Goal: Information Seeking & Learning: Learn about a topic

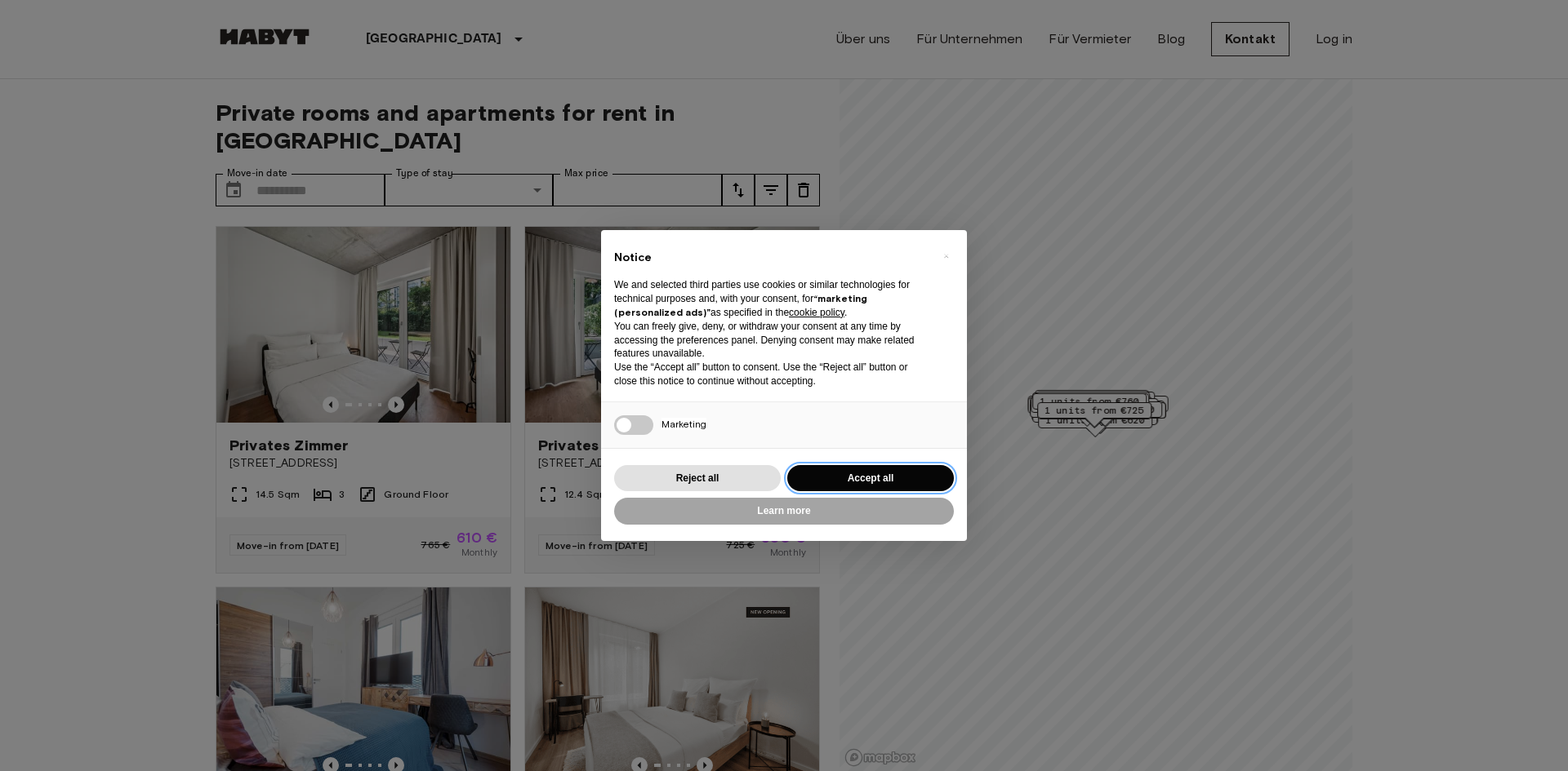
click at [903, 478] on button "Accept all" at bounding box center [870, 478] width 167 height 27
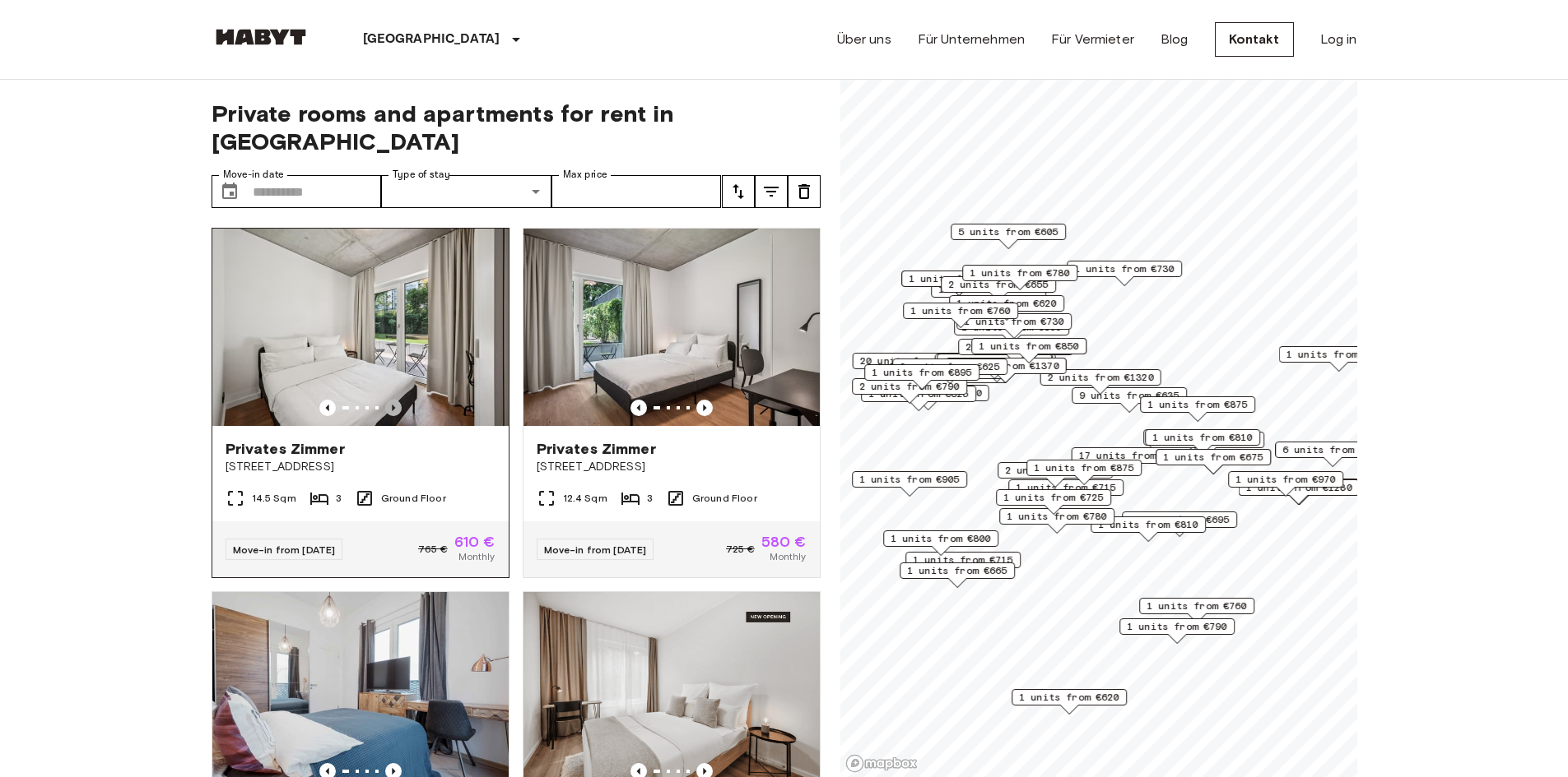
click at [396, 400] on icon "Previous image" at bounding box center [393, 408] width 17 height 17
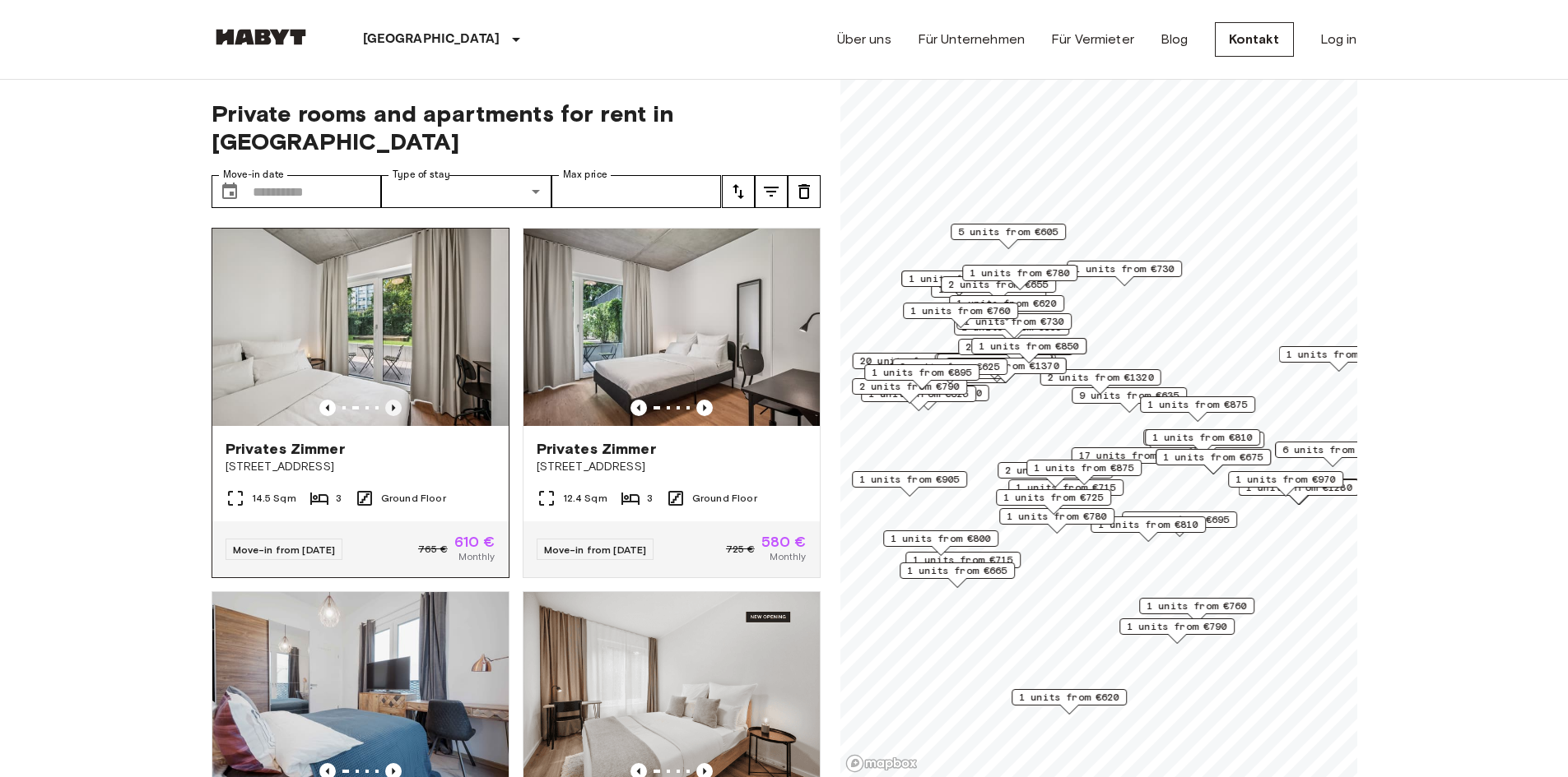
click at [396, 400] on icon "Previous image" at bounding box center [393, 408] width 17 height 17
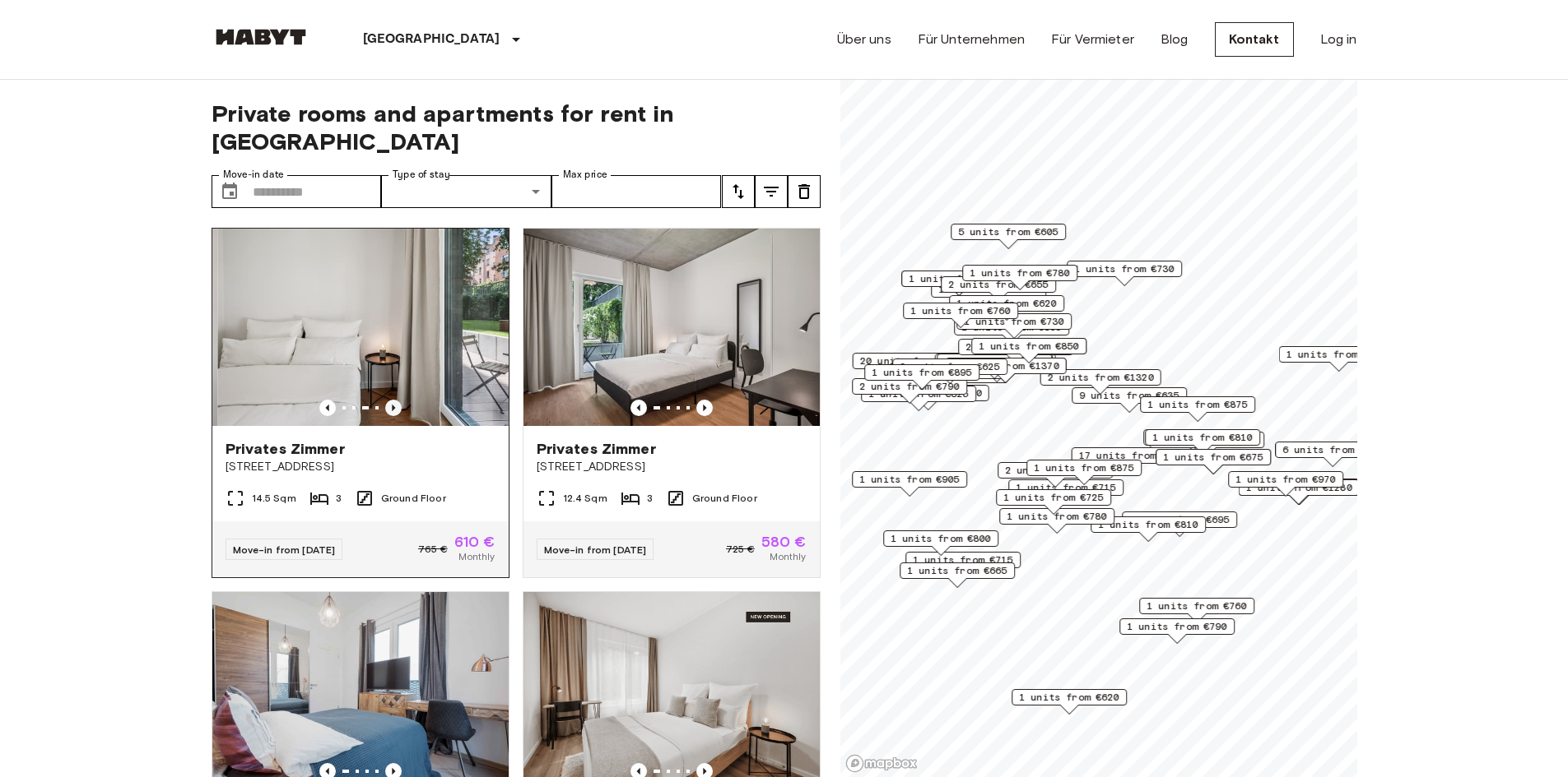
click at [395, 400] on icon "Previous image" at bounding box center [393, 408] width 17 height 17
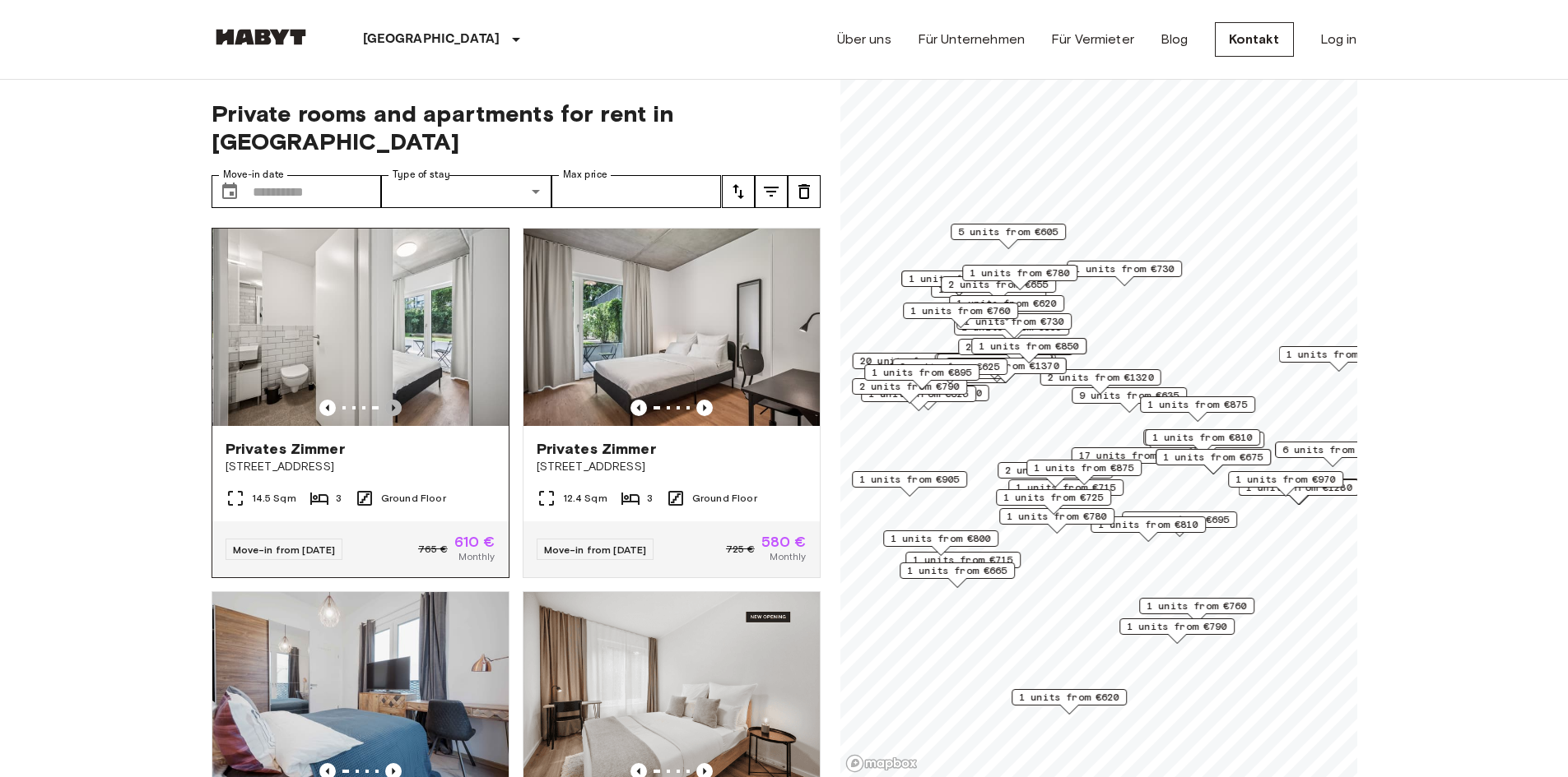
click at [395, 400] on icon "Previous image" at bounding box center [393, 408] width 17 height 17
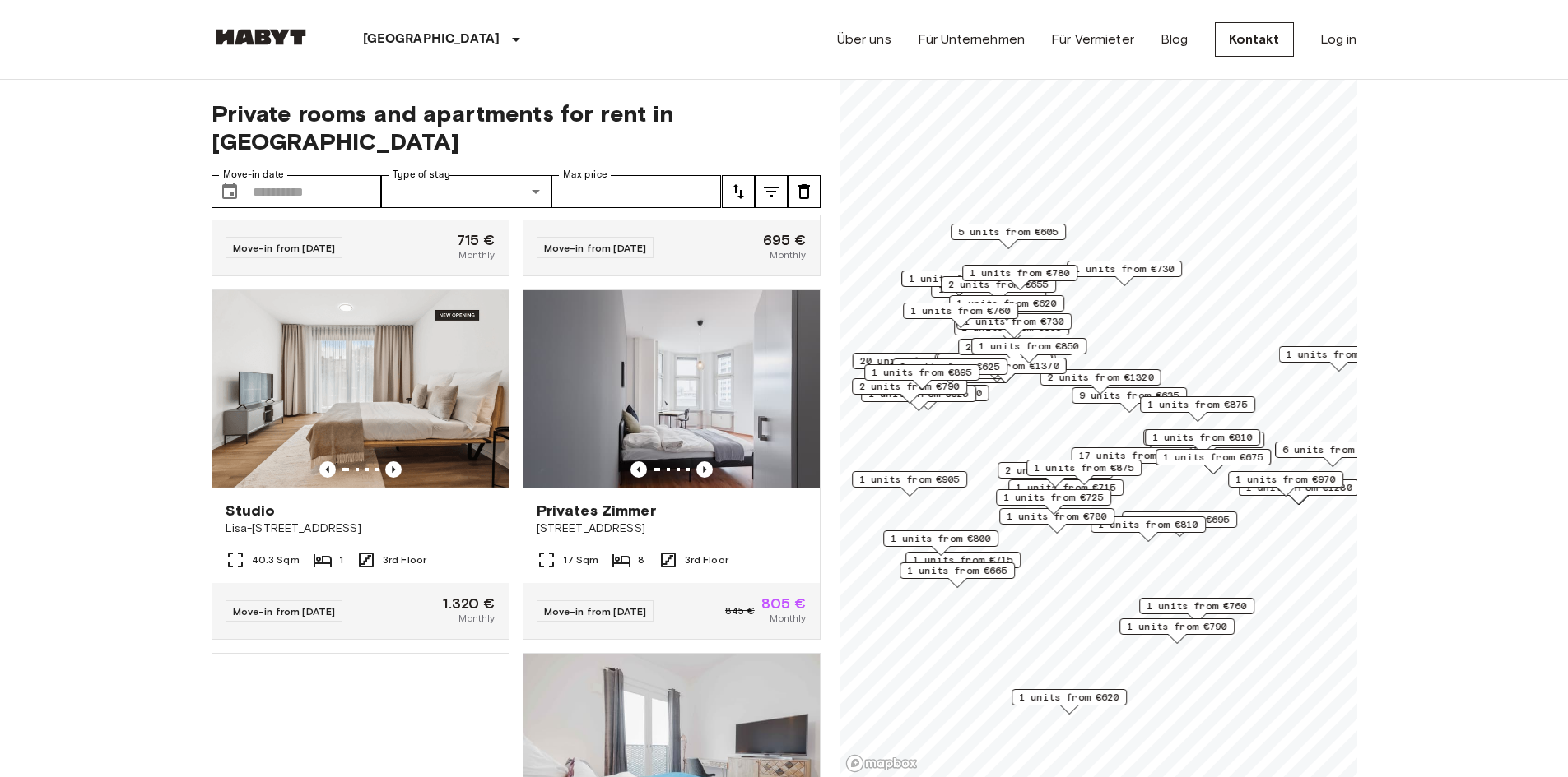
scroll to position [1069, 0]
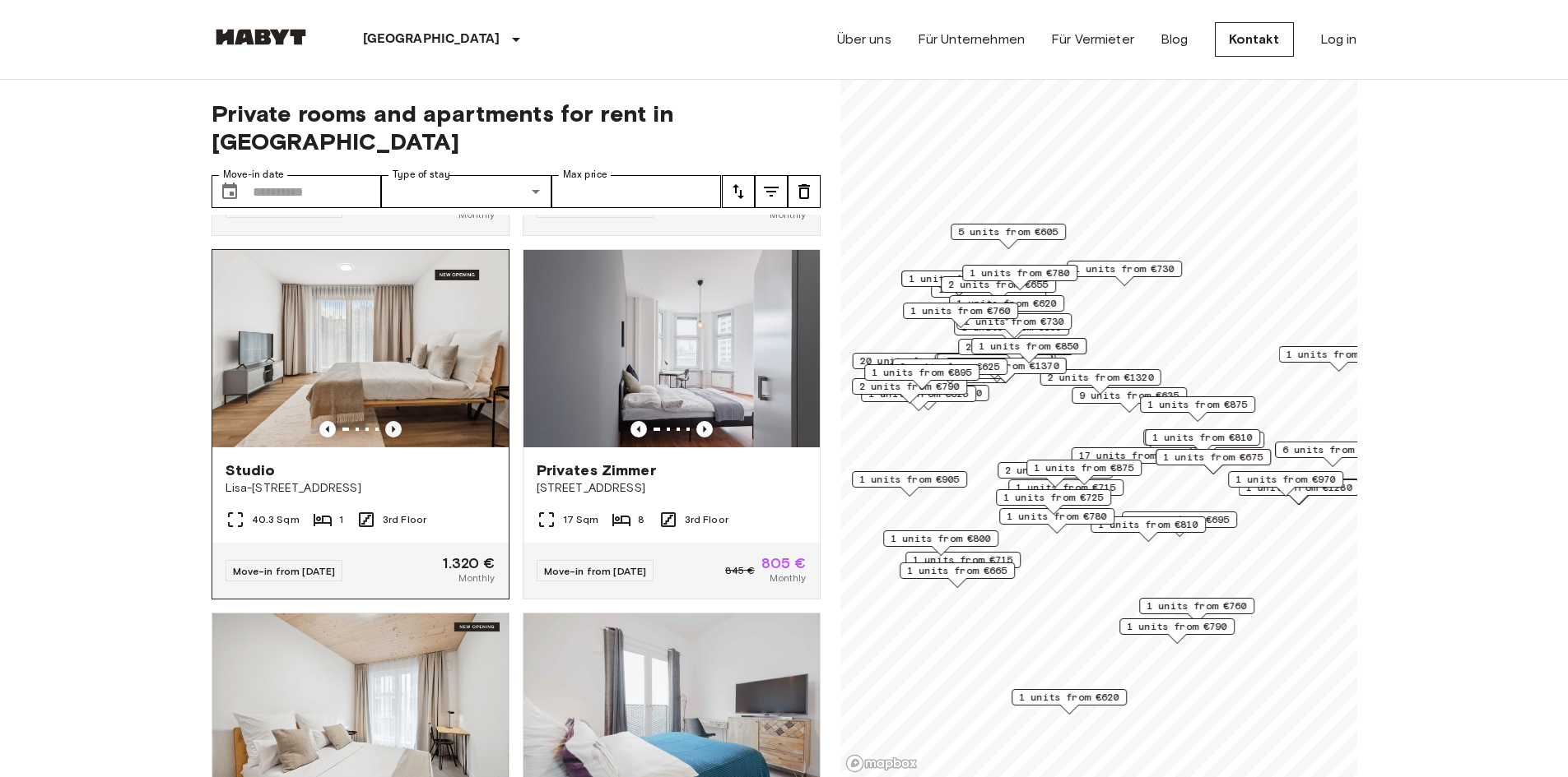
click at [392, 422] on icon "Previous image" at bounding box center [393, 429] width 17 height 17
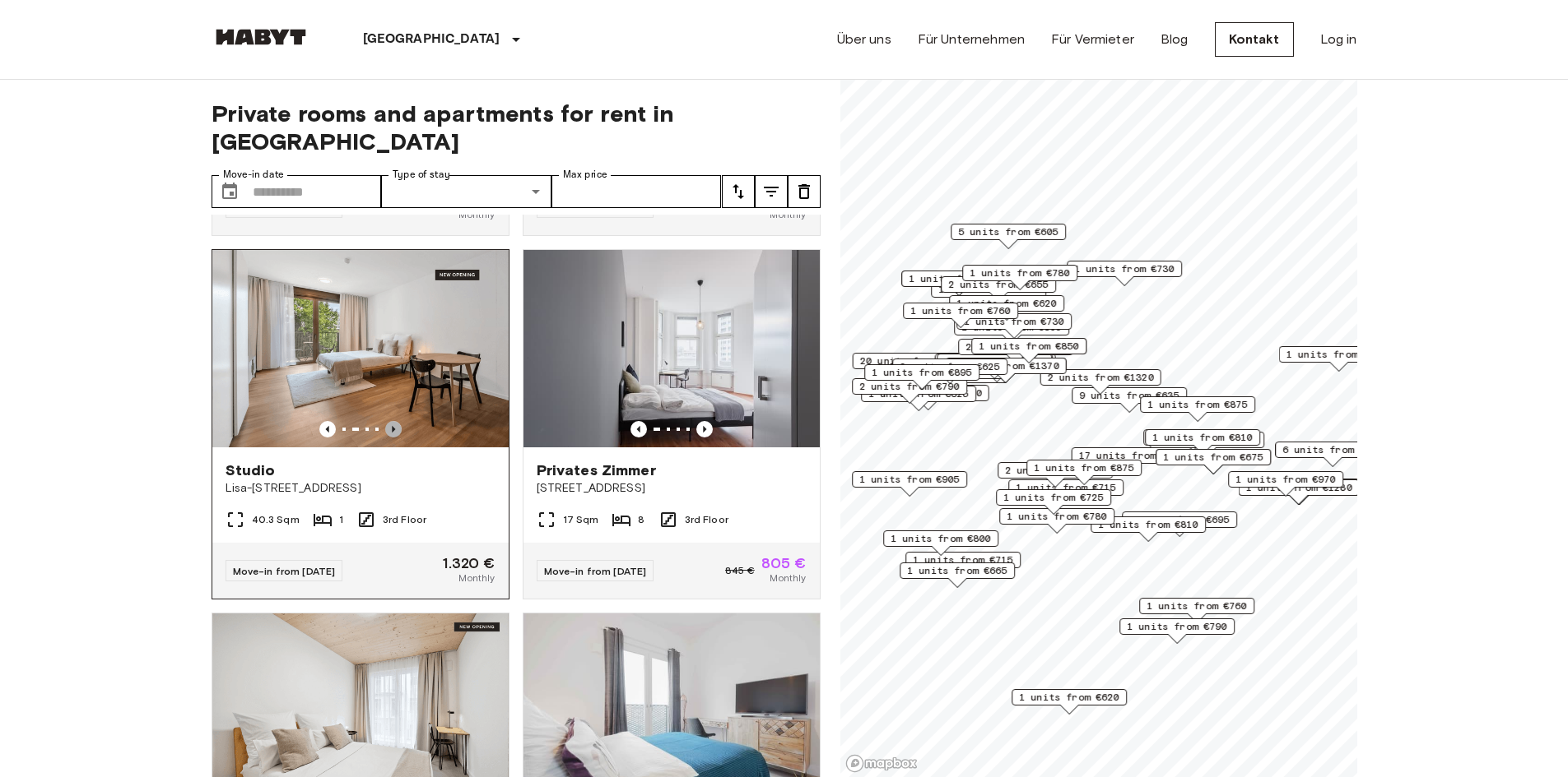
click at [392, 422] on icon "Previous image" at bounding box center [393, 429] width 17 height 17
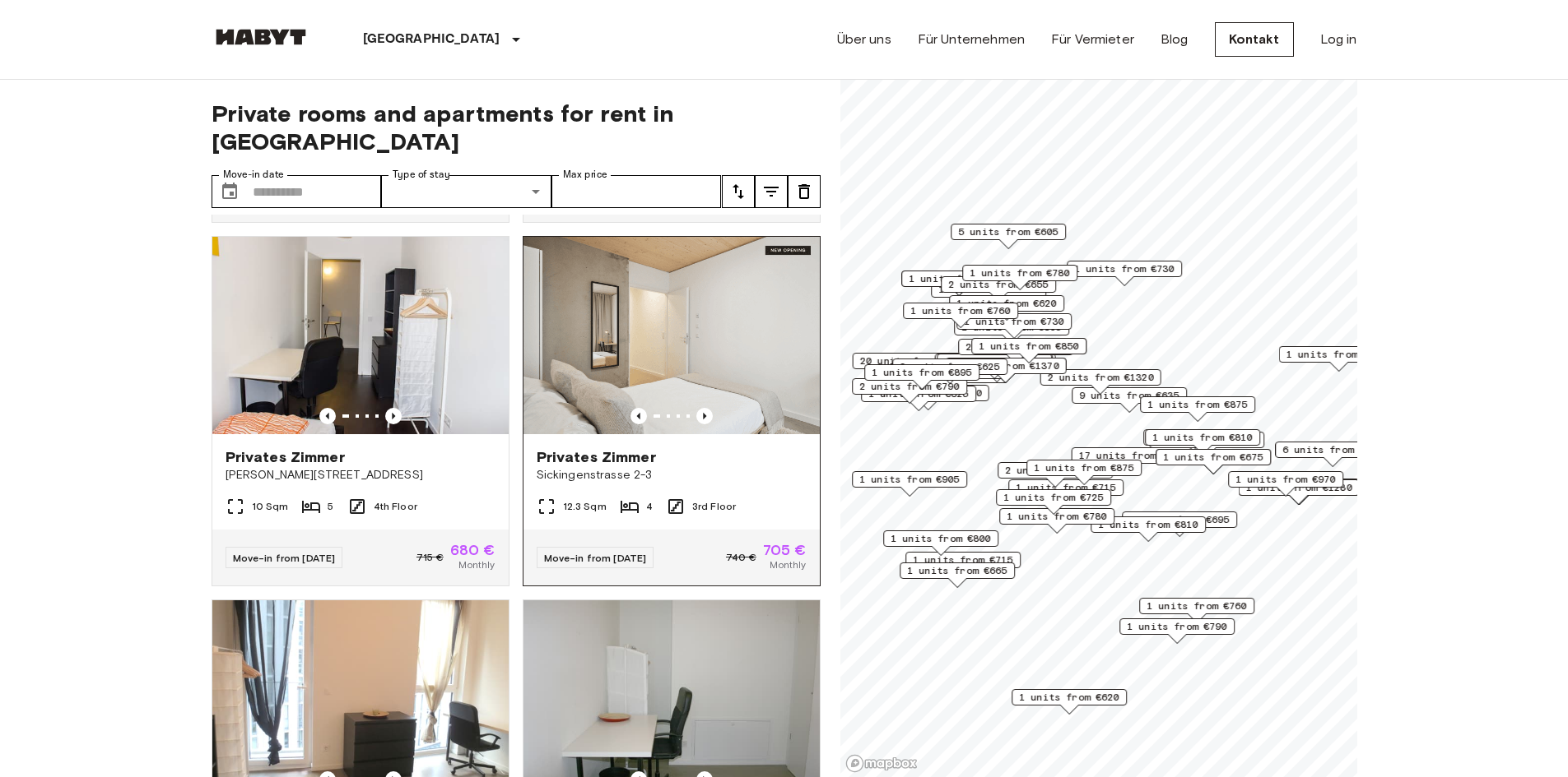
scroll to position [2221, 0]
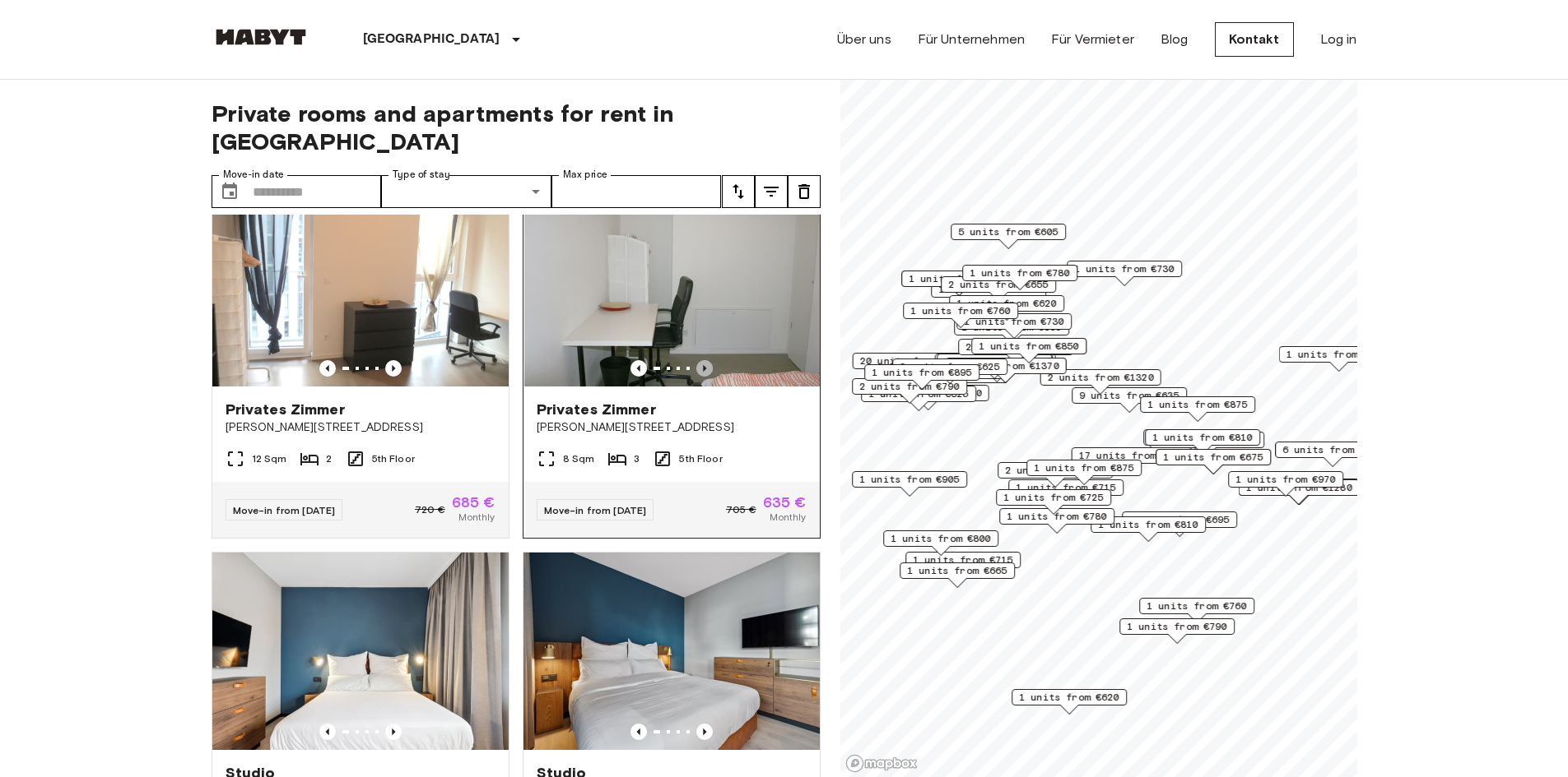
click at [697, 376] on icon "Previous image" at bounding box center [704, 368] width 17 height 17
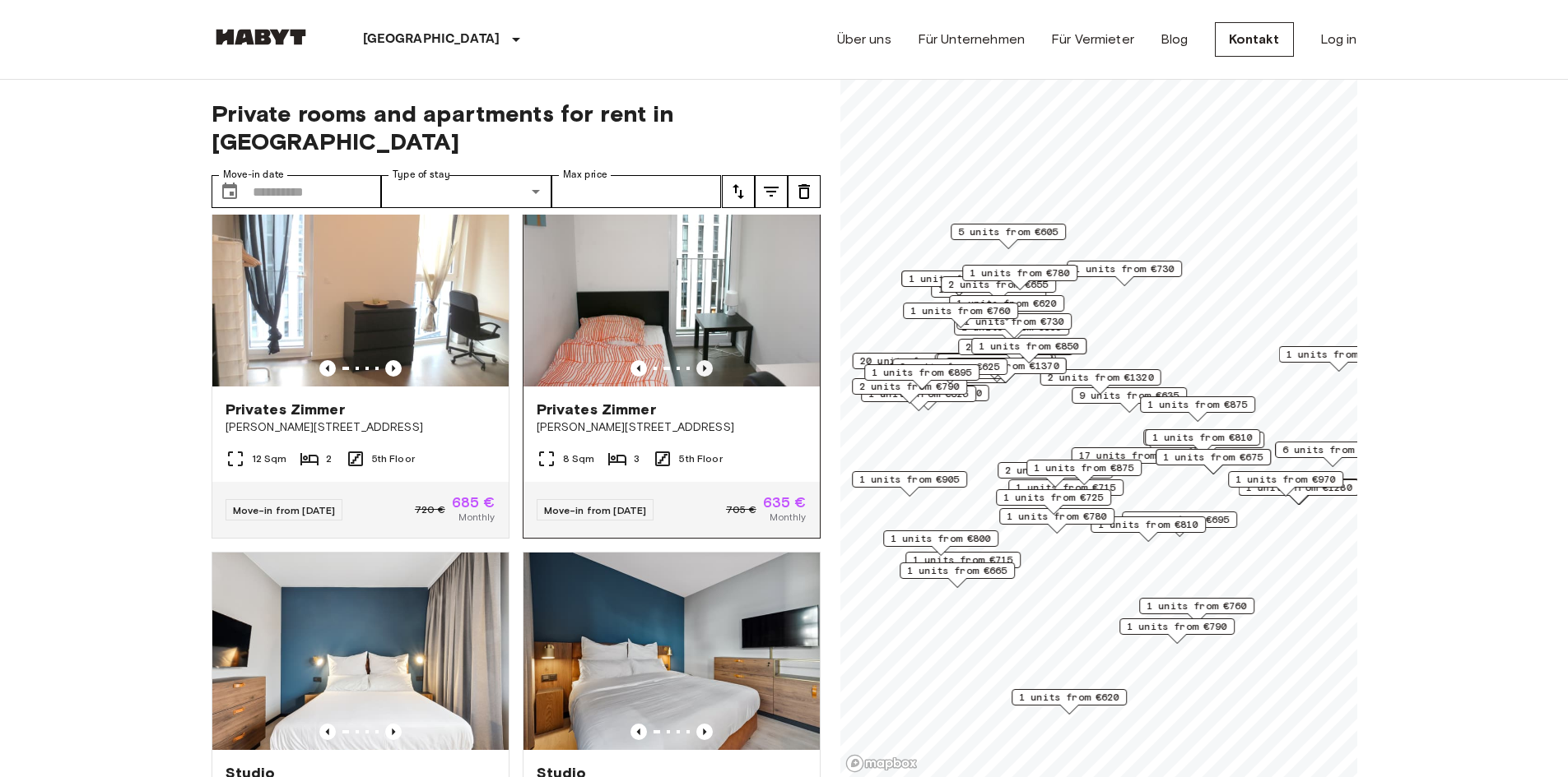
click at [703, 372] on icon "Previous image" at bounding box center [704, 369] width 3 height 7
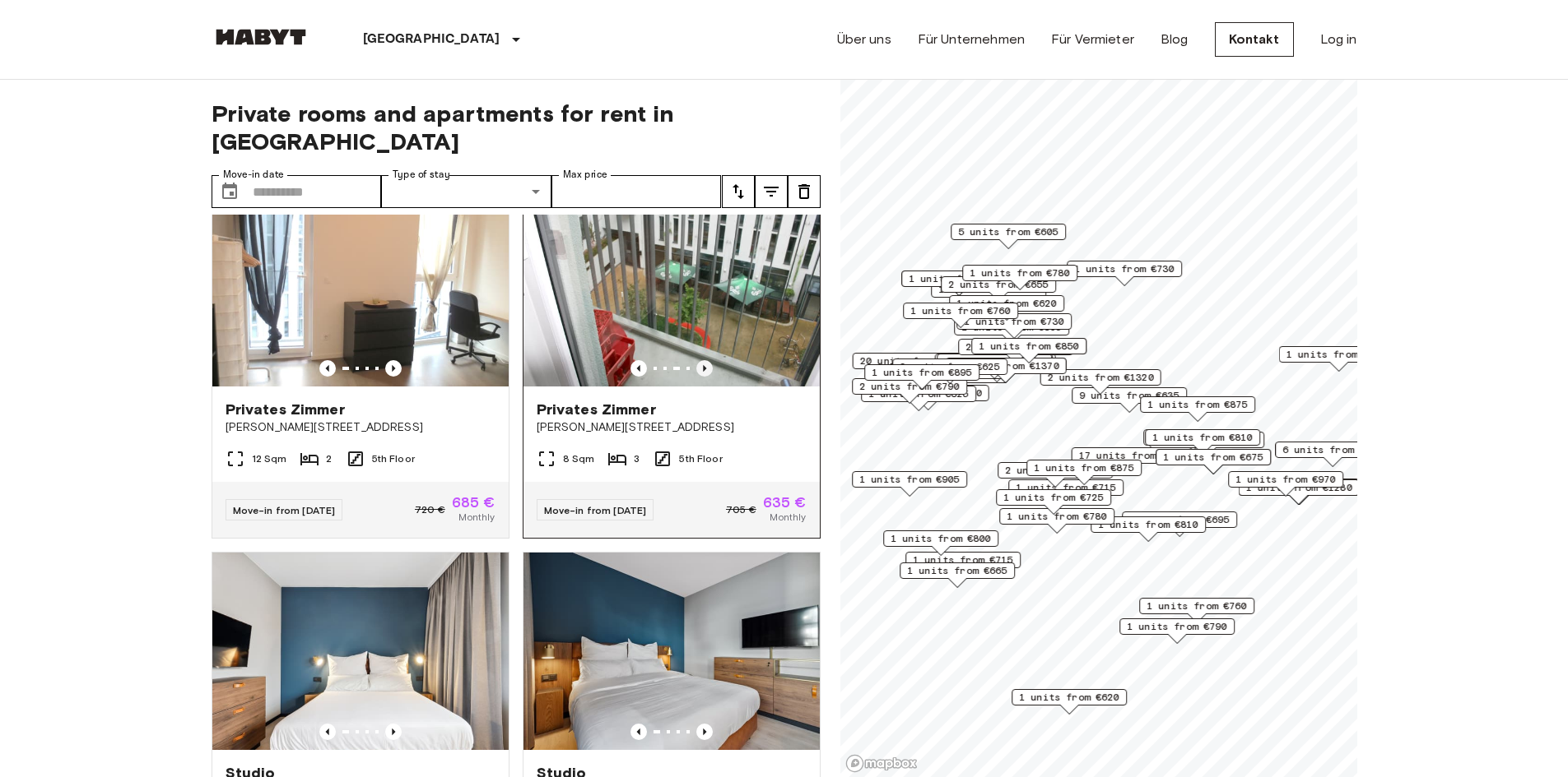
click at [703, 372] on icon "Previous image" at bounding box center [704, 369] width 3 height 7
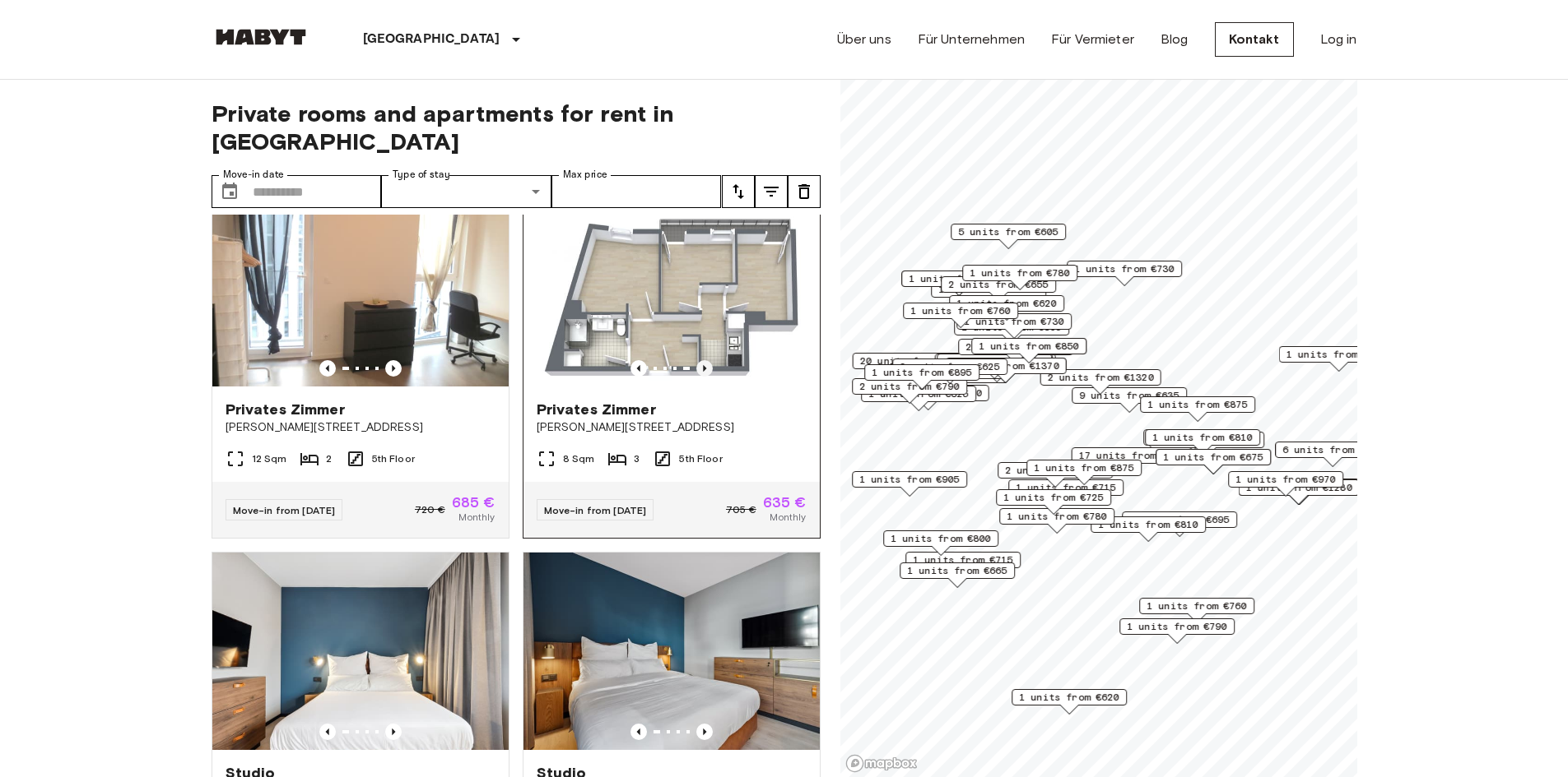
click at [703, 372] on icon "Previous image" at bounding box center [704, 369] width 3 height 7
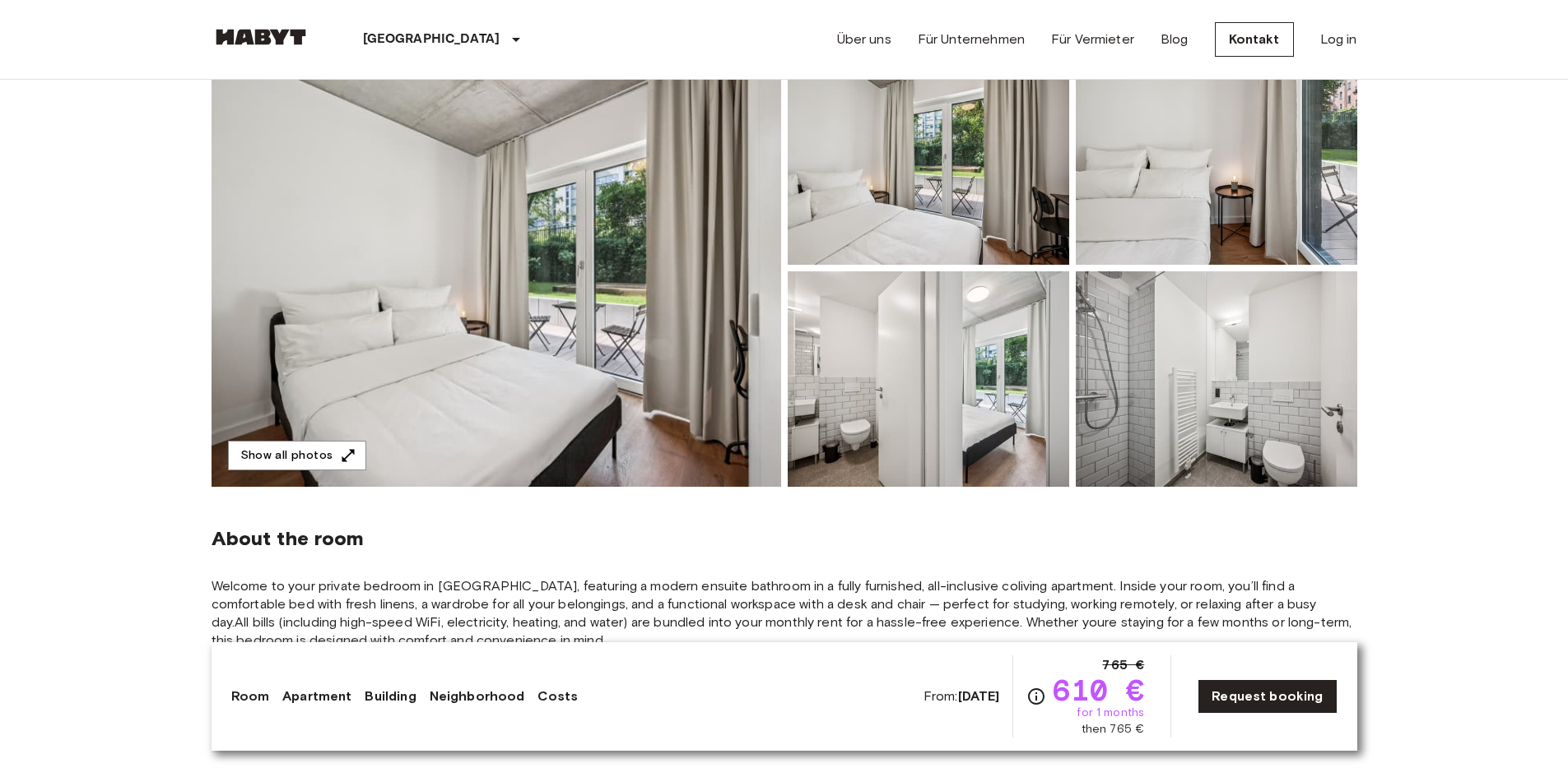
scroll to position [411, 0]
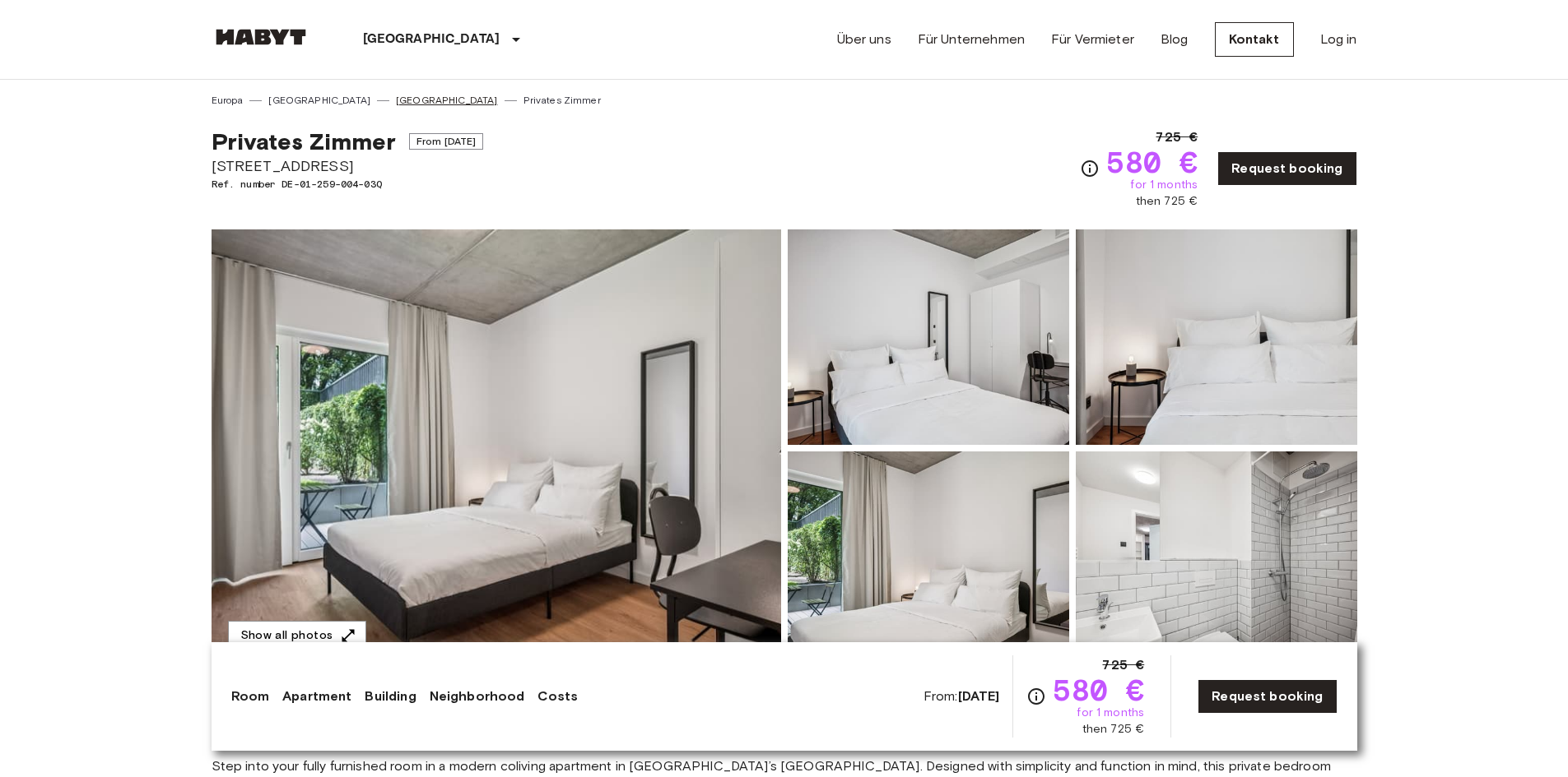
click at [396, 100] on link "[GEOGRAPHIC_DATA]" at bounding box center [446, 100] width 102 height 15
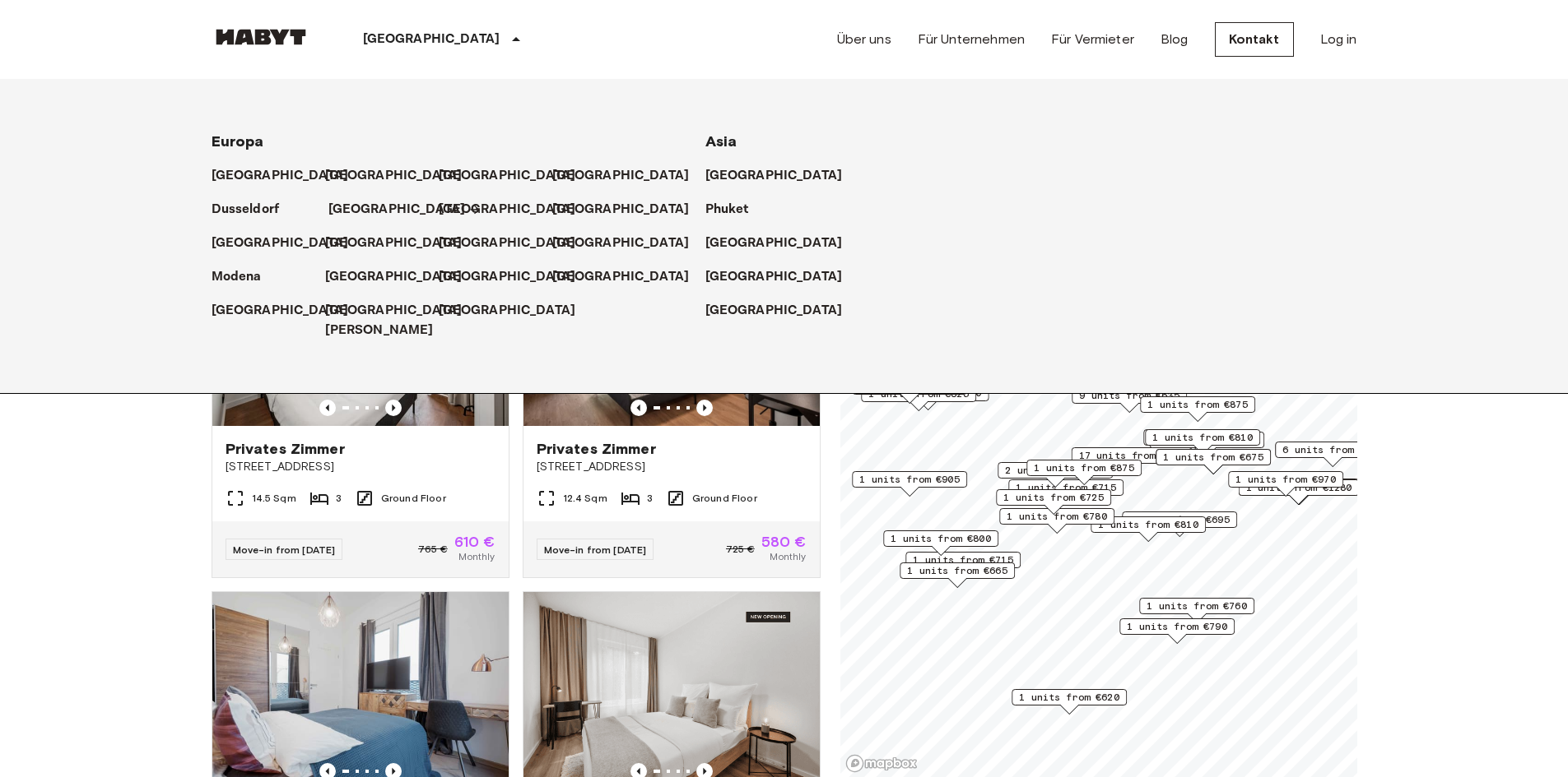
click at [383, 208] on p "[GEOGRAPHIC_DATA]" at bounding box center [397, 209] width 137 height 20
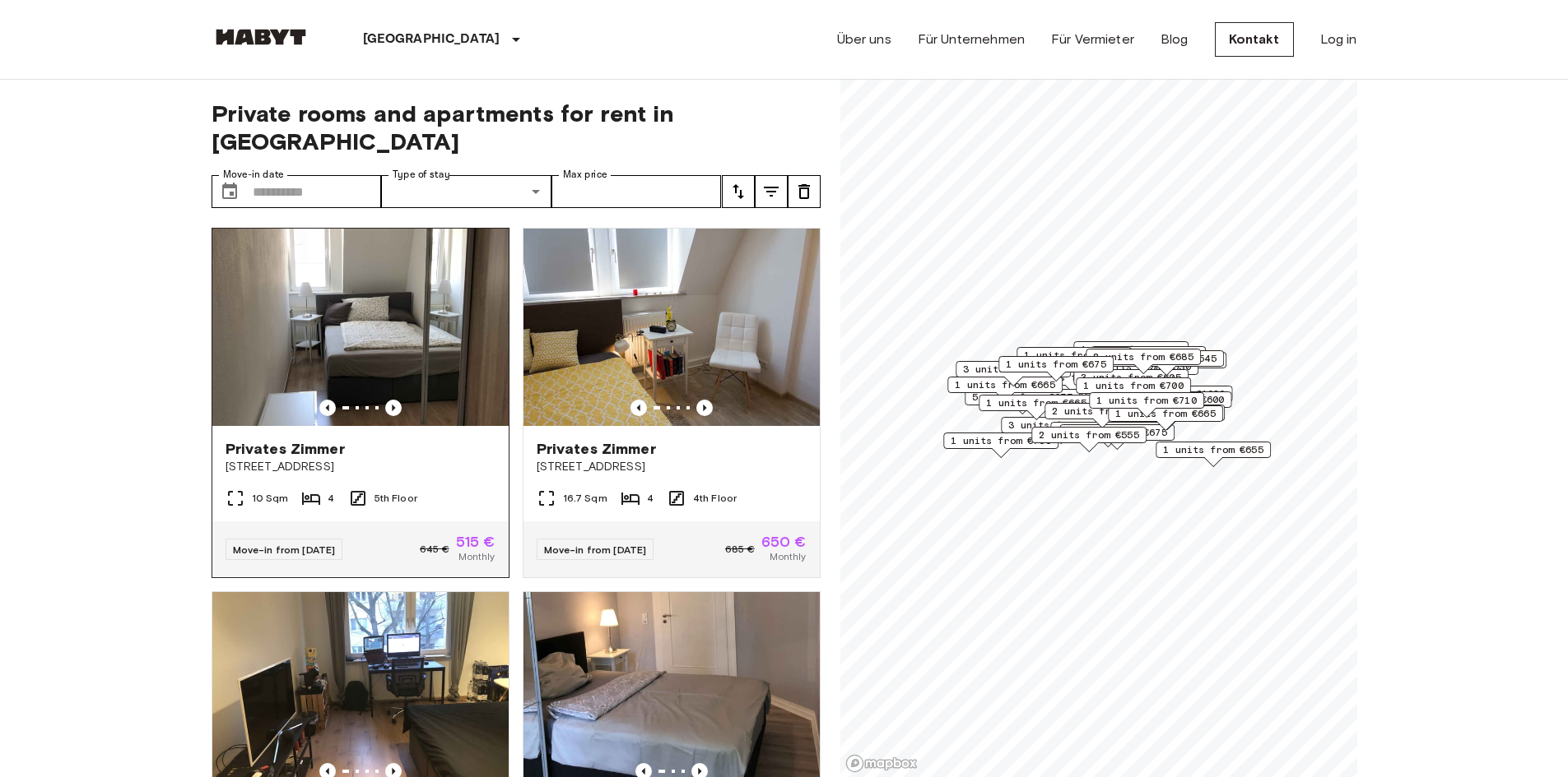
click at [395, 368] on div at bounding box center [360, 327] width 297 height 197
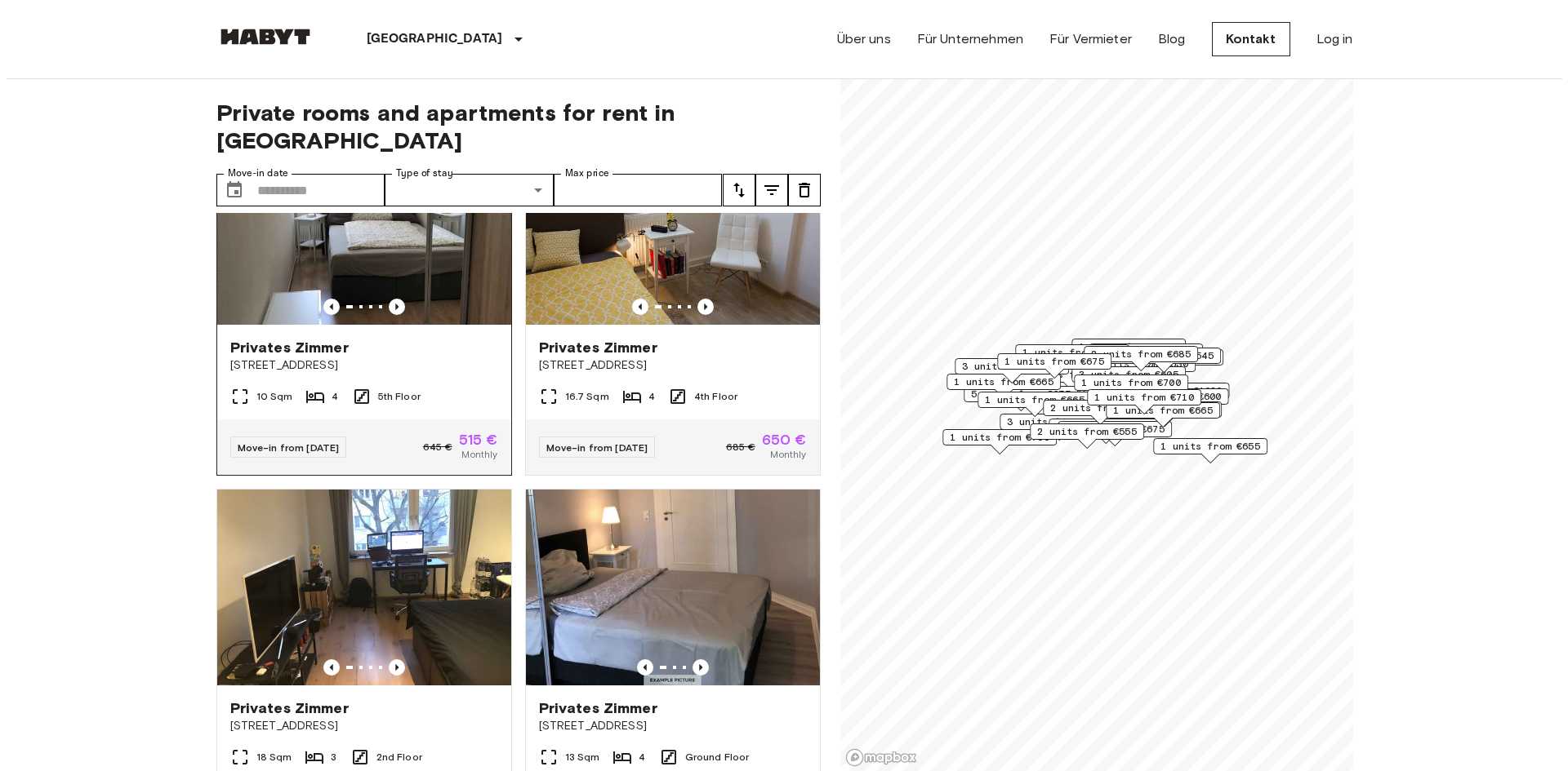
scroll to position [82, 0]
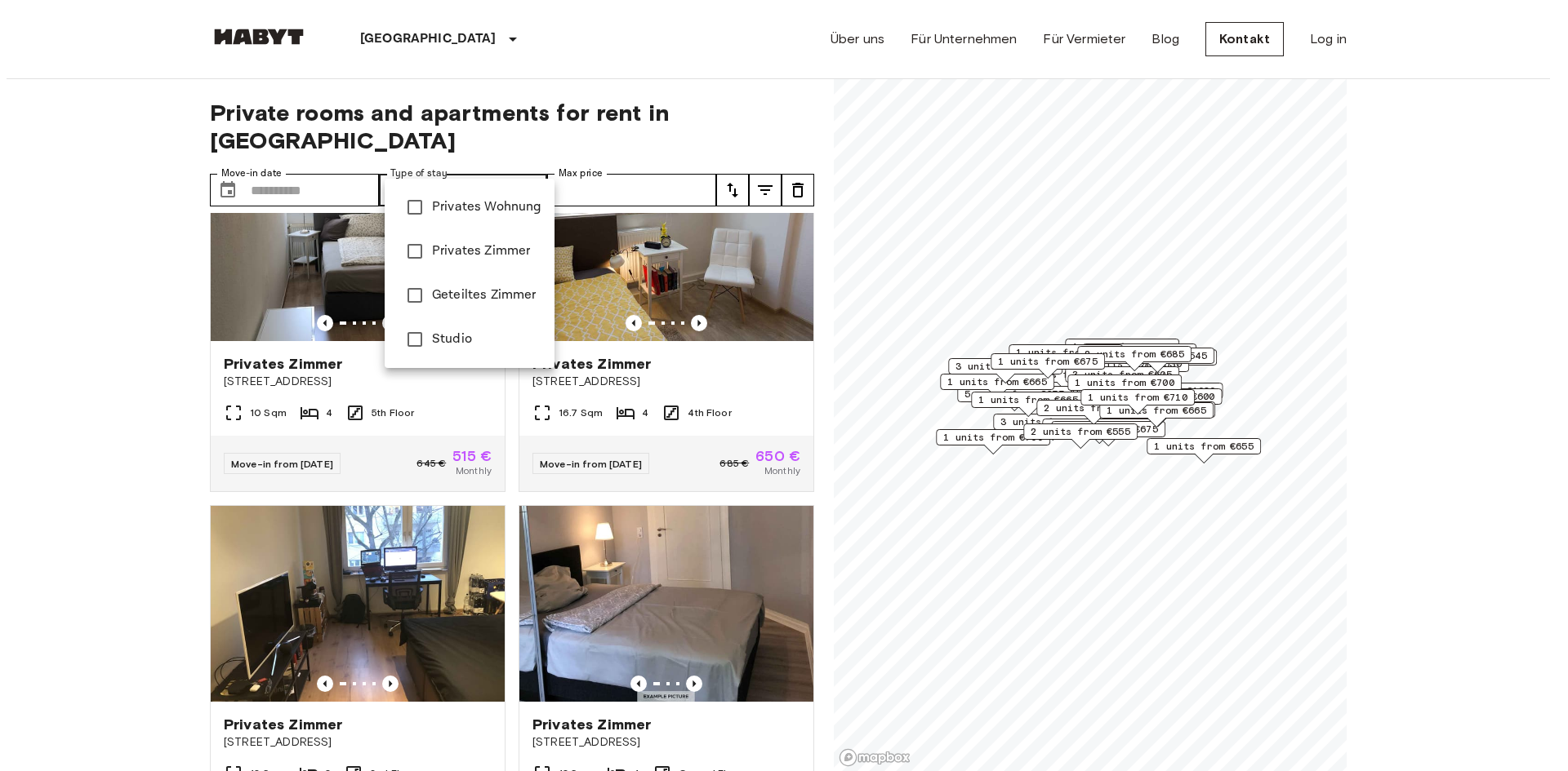
click at [446, 207] on span "Privates Wohnung" at bounding box center [480, 207] width 110 height 20
type input "**********"
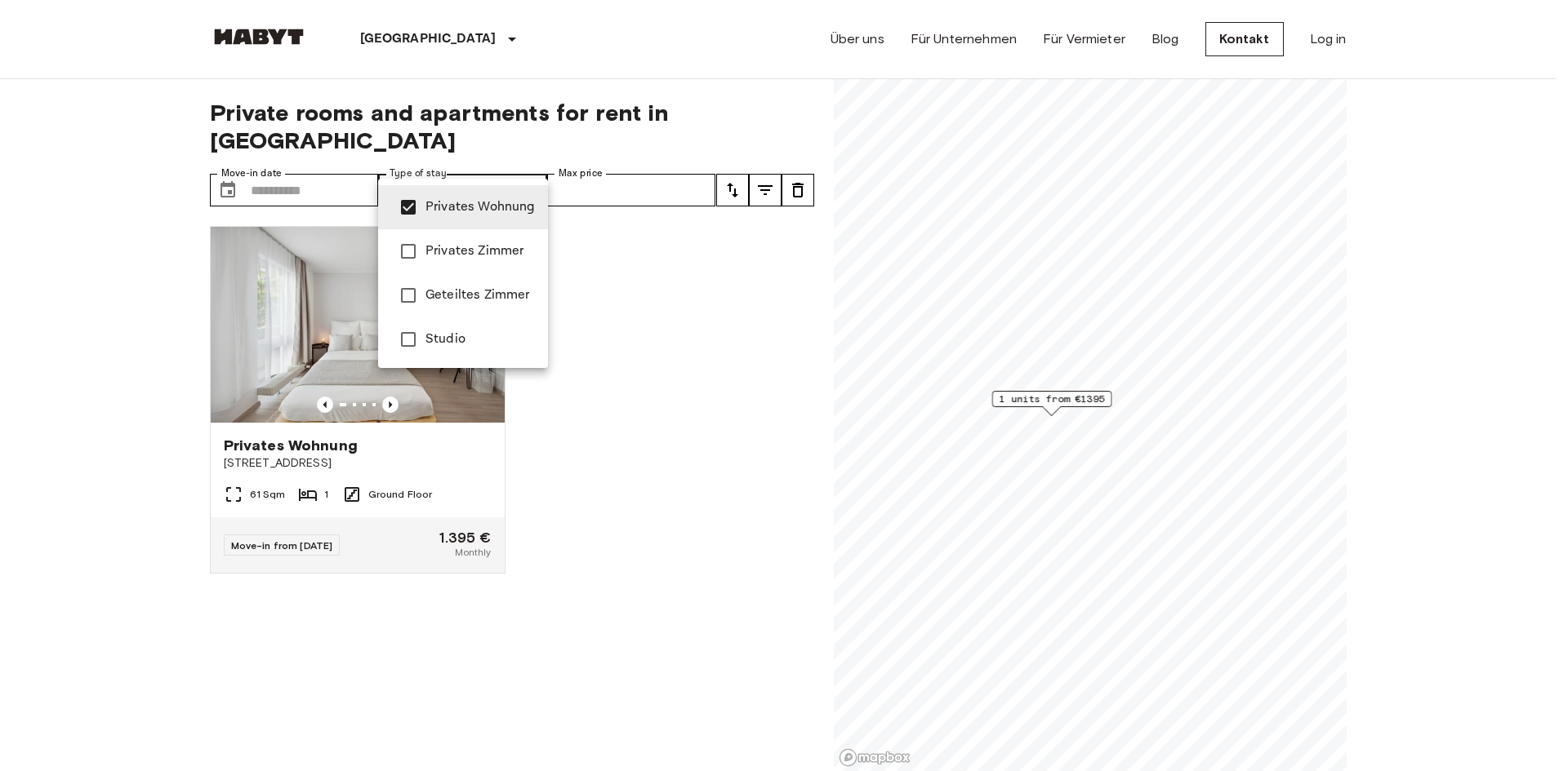
click at [677, 376] on div at bounding box center [784, 386] width 1568 height 771
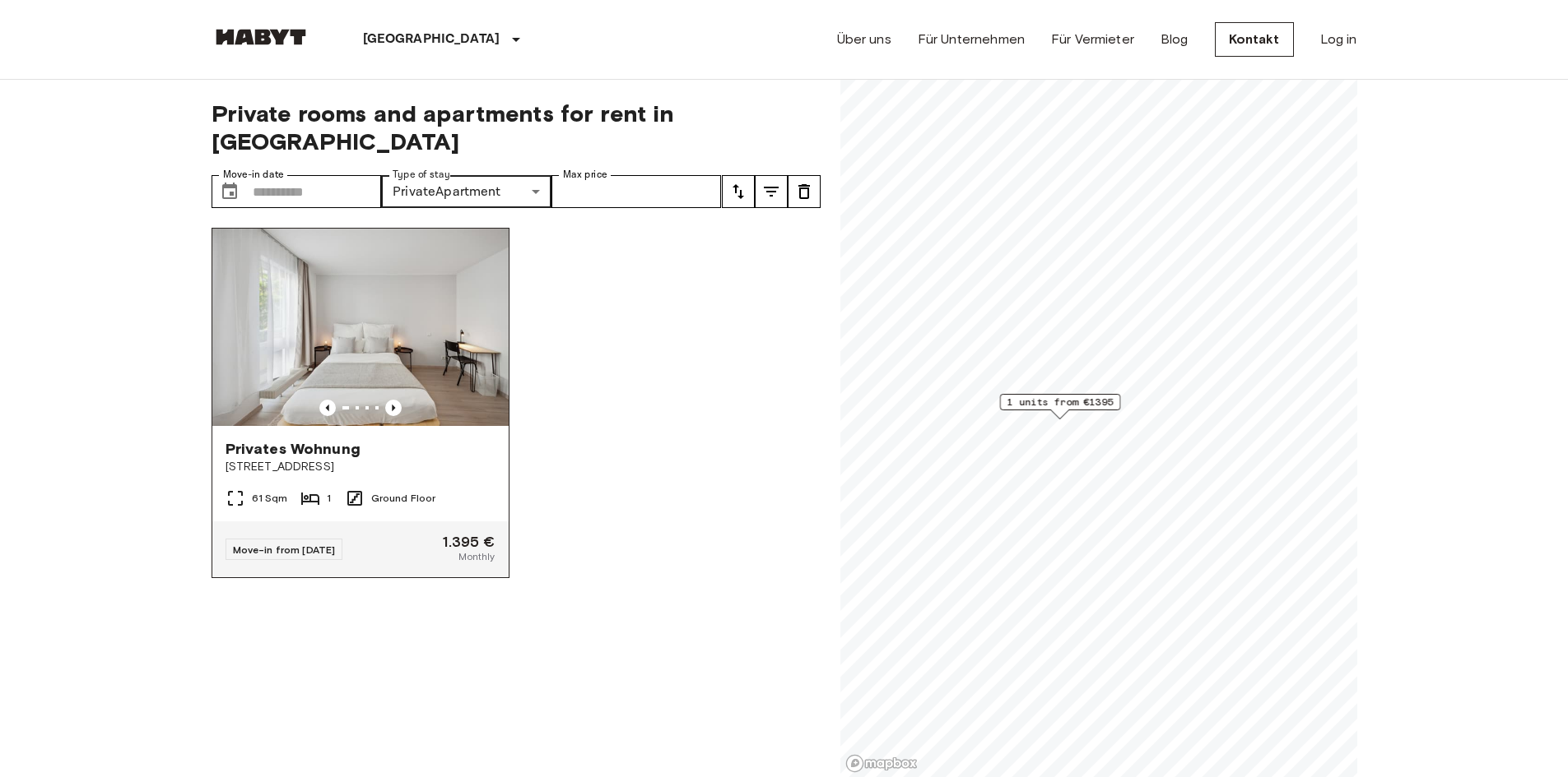
click at [359, 322] on img at bounding box center [360, 327] width 297 height 197
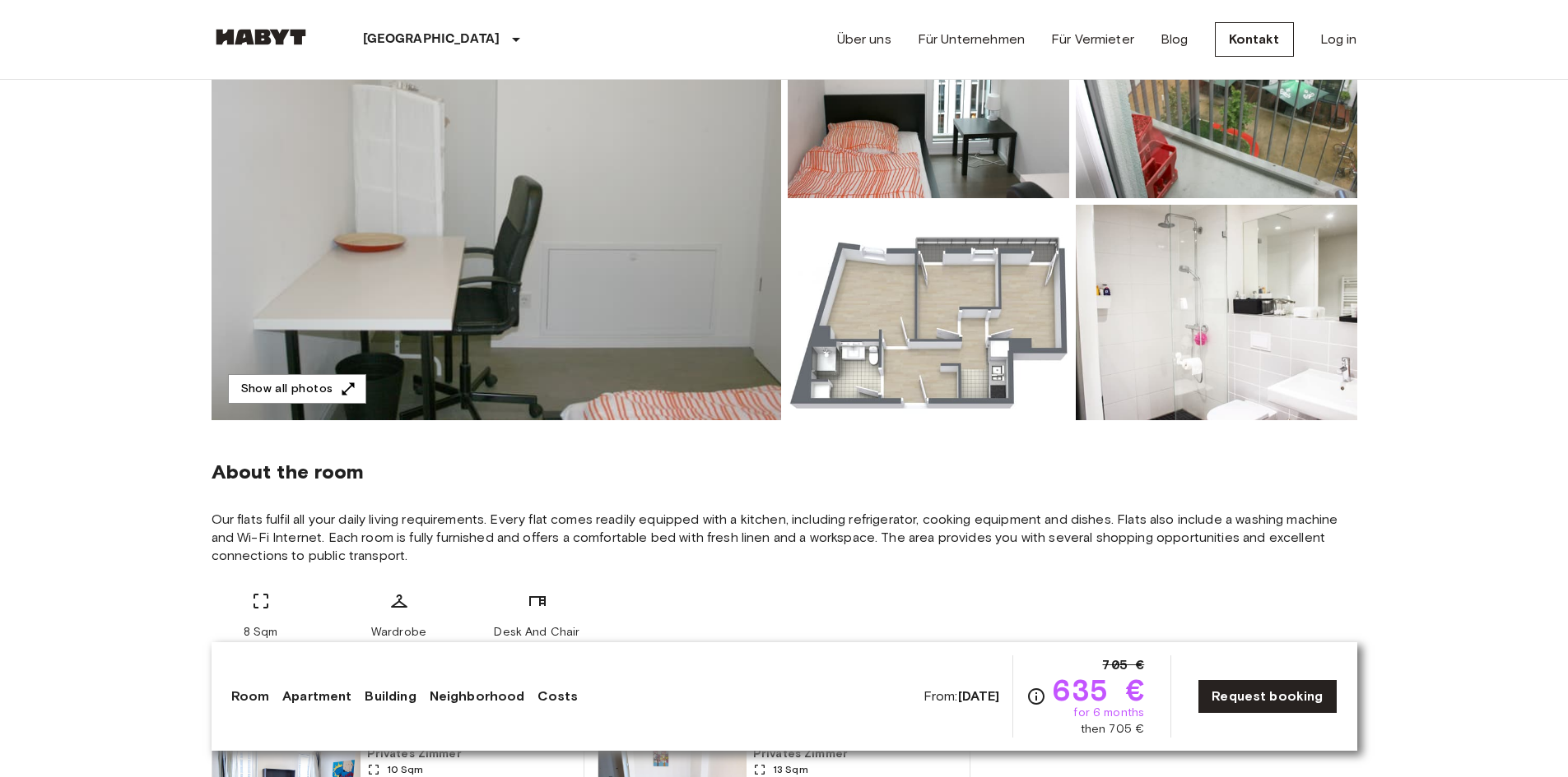
click at [586, 242] on img at bounding box center [496, 201] width 570 height 437
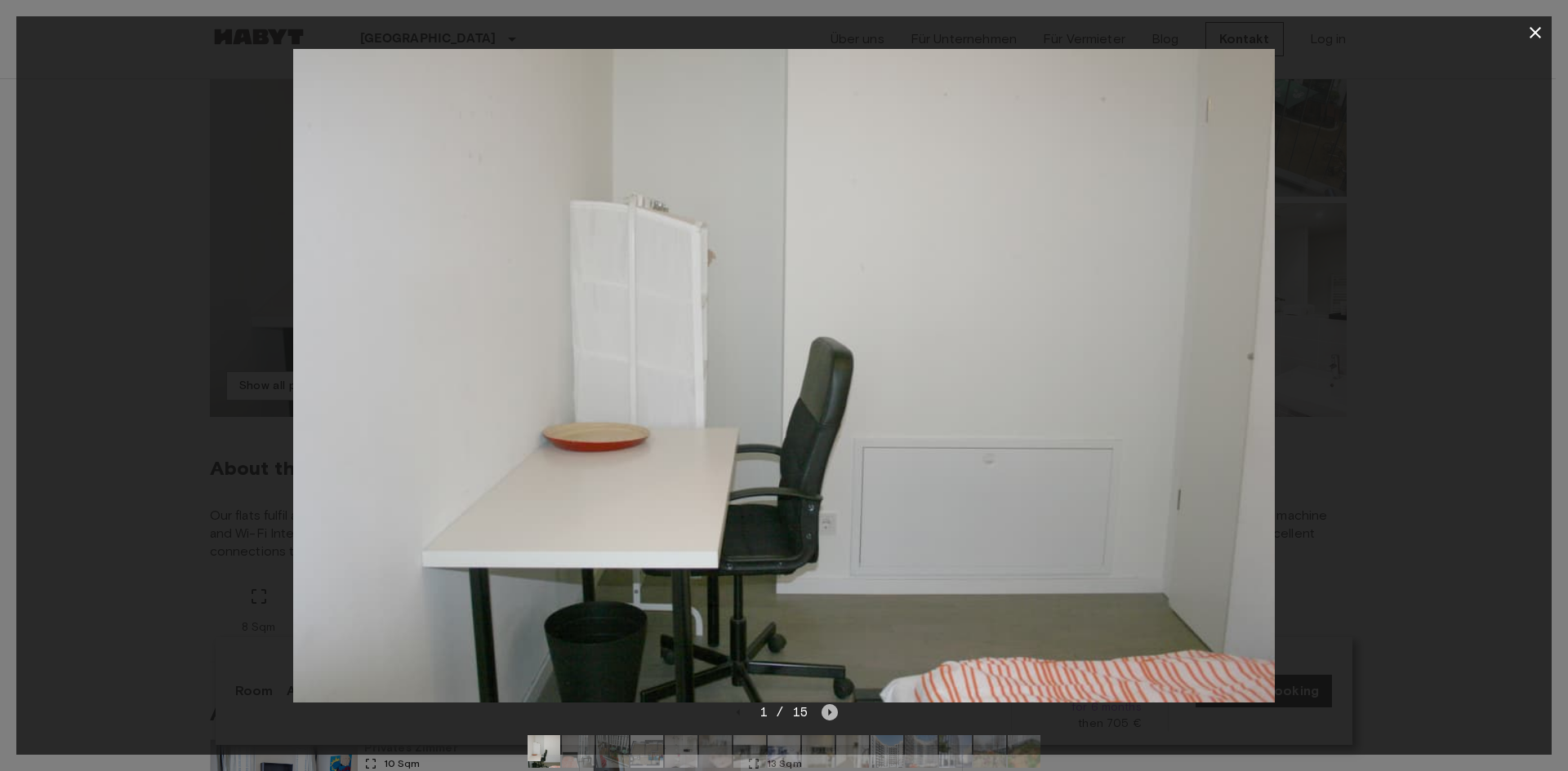
click at [831, 717] on icon "Next image" at bounding box center [829, 712] width 16 height 16
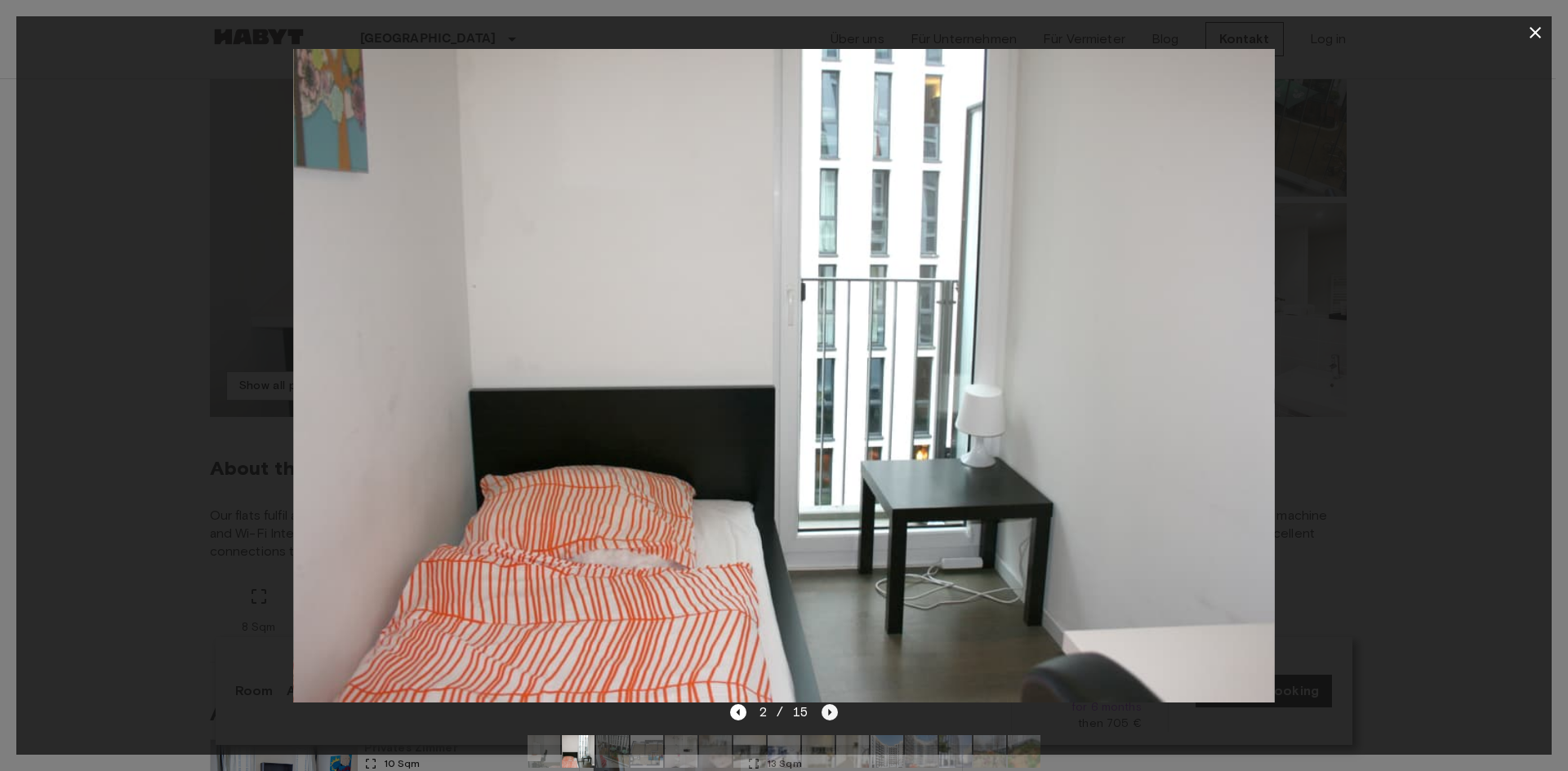
click at [831, 716] on icon "Next image" at bounding box center [829, 712] width 16 height 16
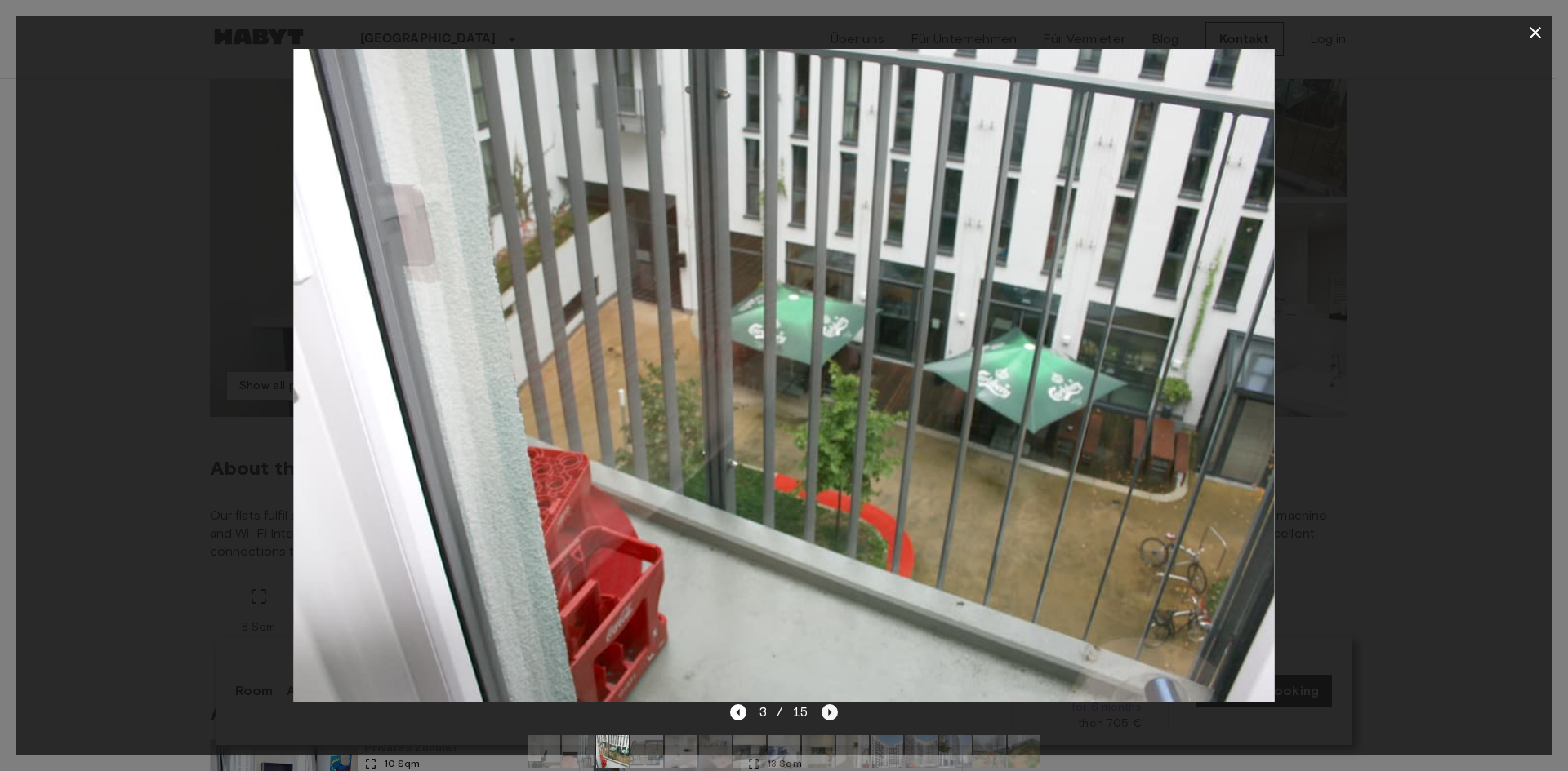
click at [831, 716] on icon "Next image" at bounding box center [829, 712] width 16 height 16
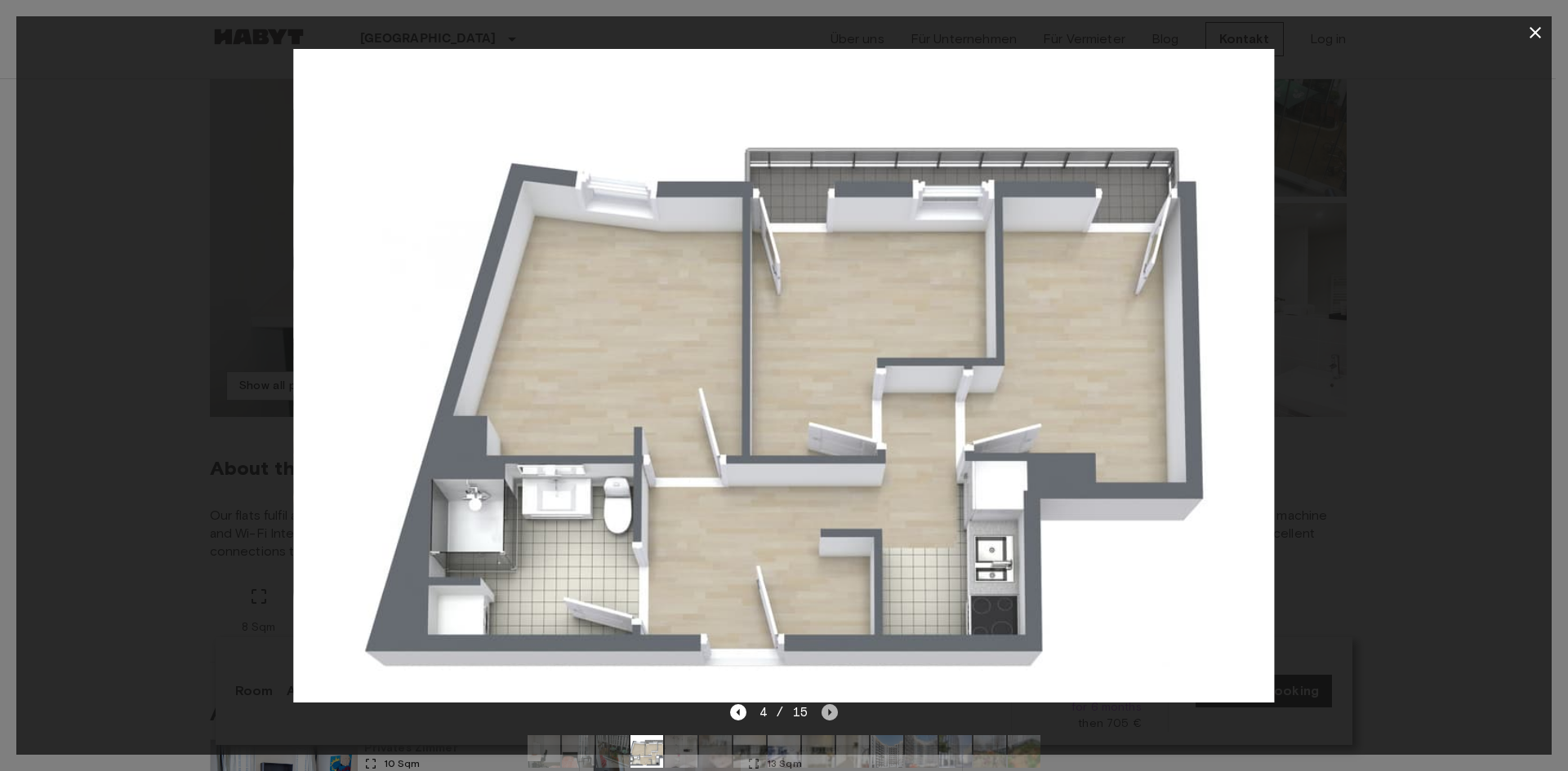
click at [831, 716] on icon "Next image" at bounding box center [829, 712] width 16 height 16
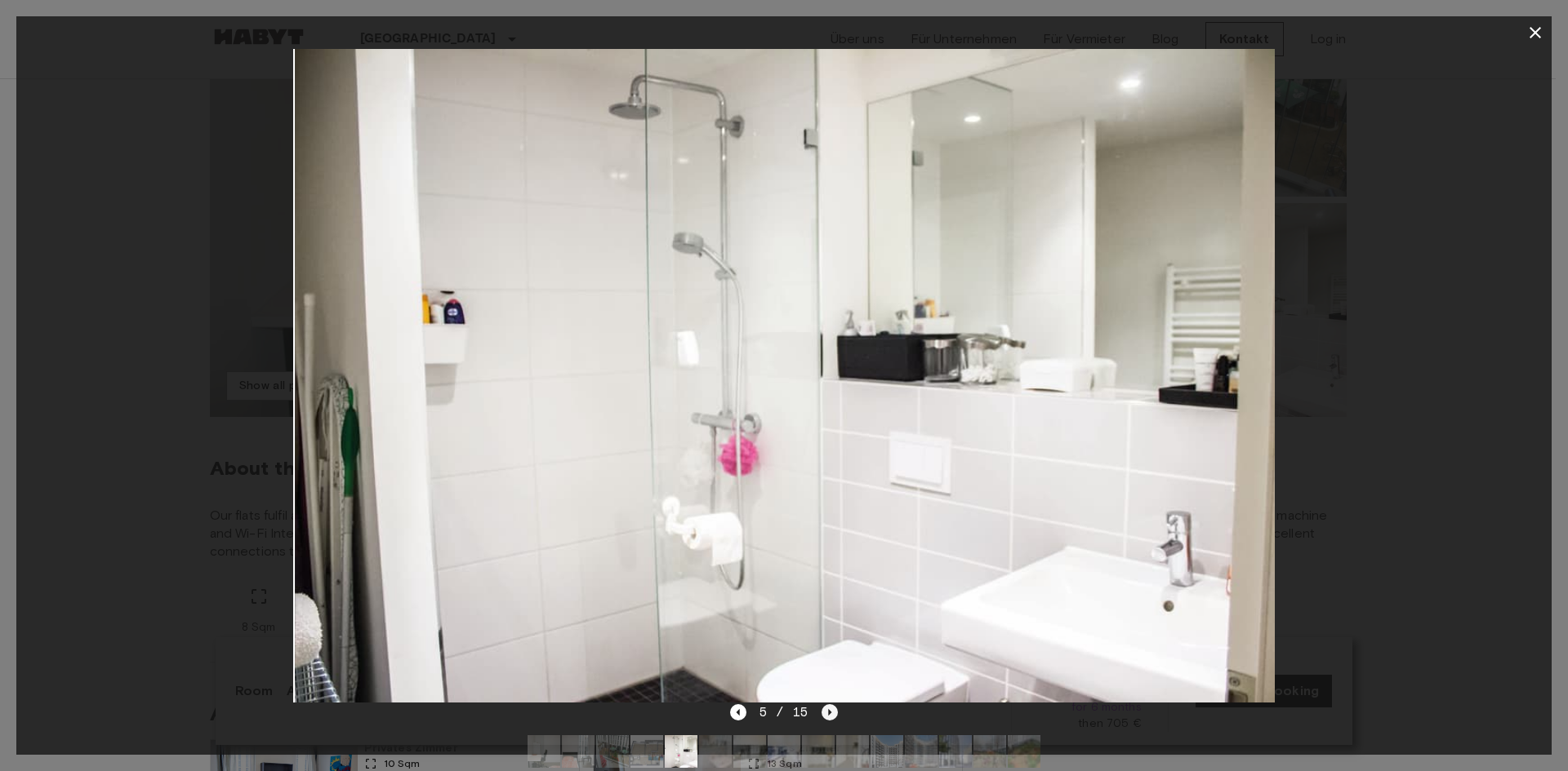
click at [831, 716] on icon "Next image" at bounding box center [829, 712] width 16 height 16
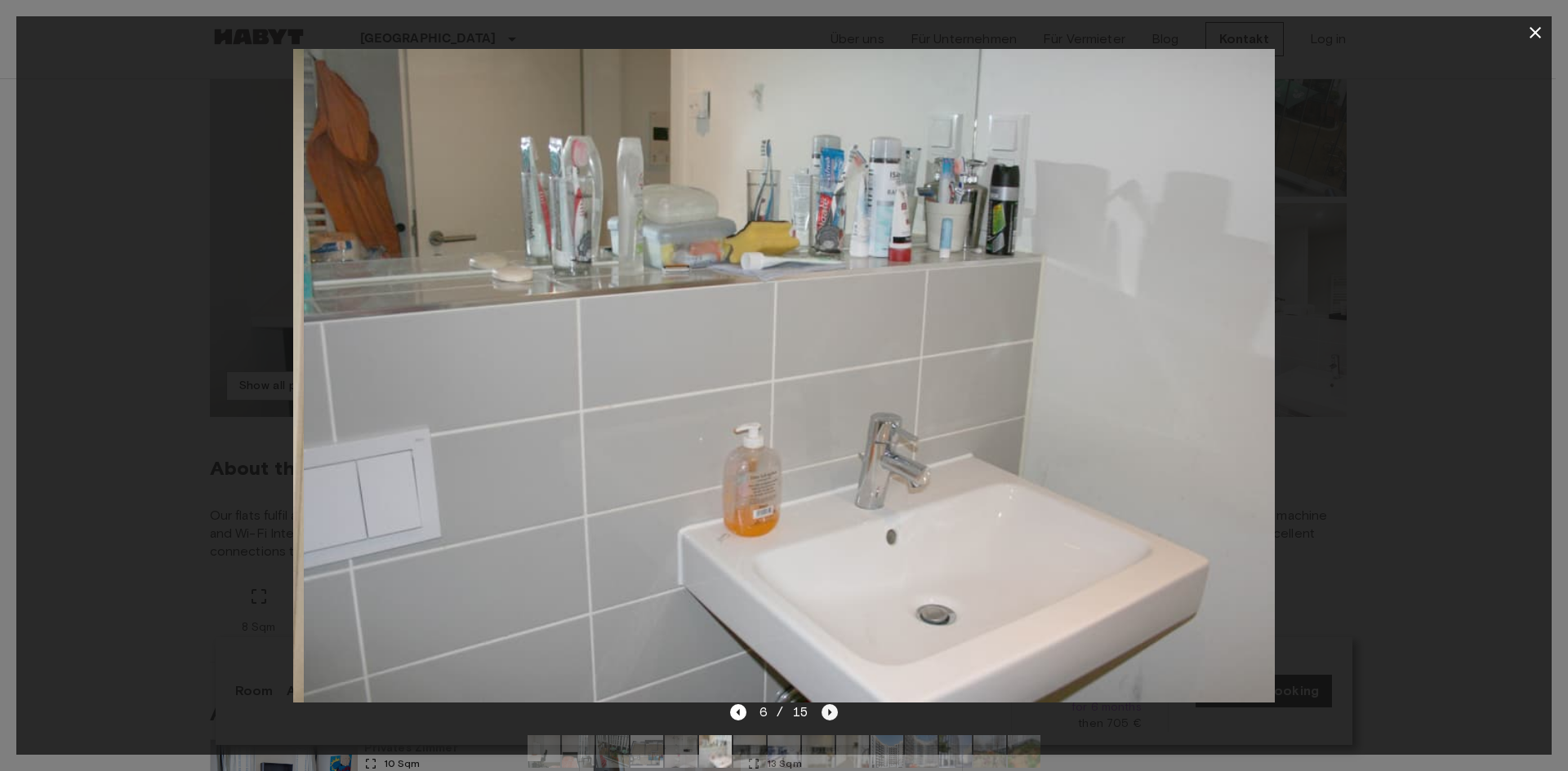
click at [831, 716] on icon "Next image" at bounding box center [829, 712] width 16 height 16
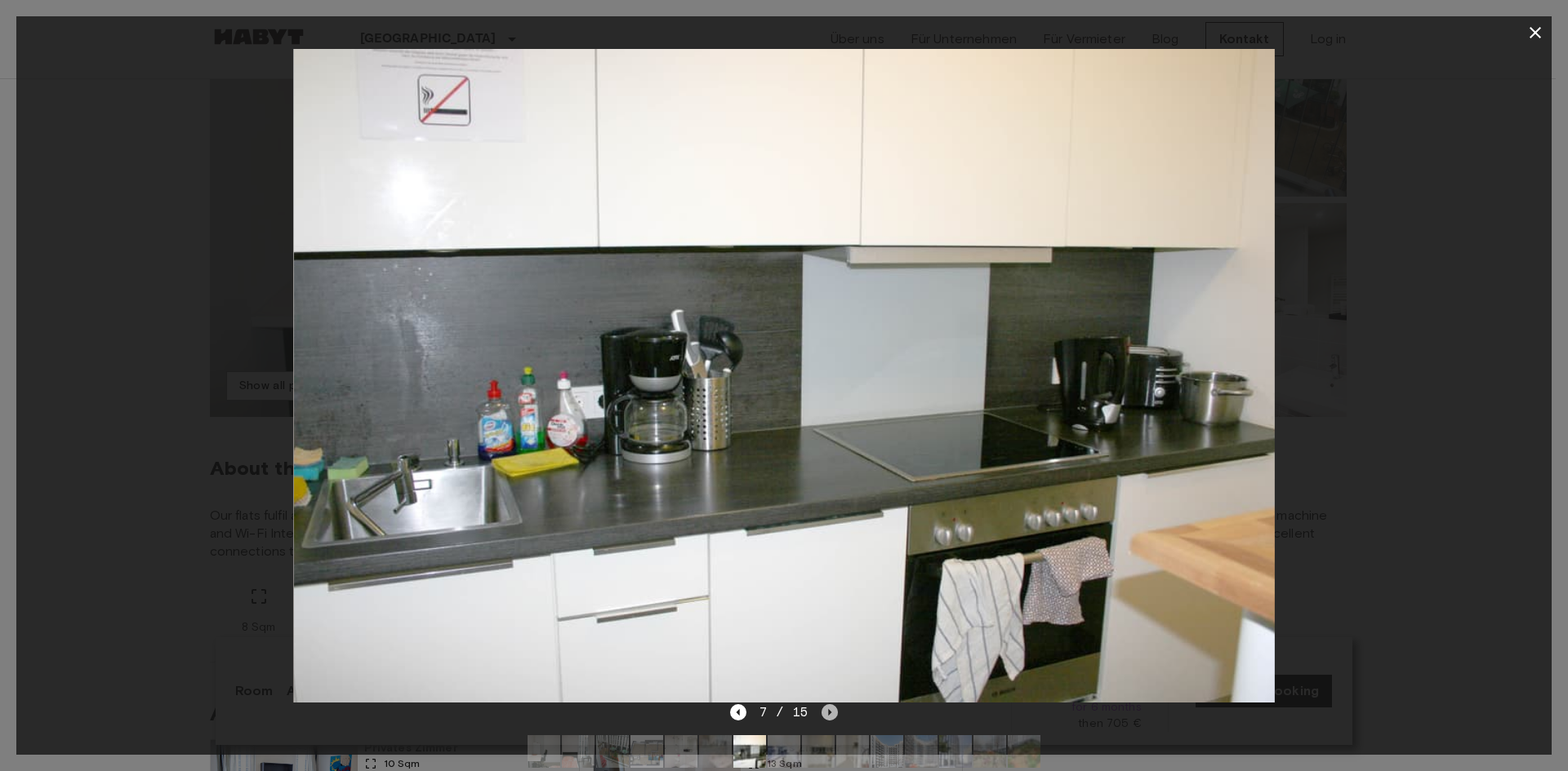
click at [831, 716] on icon "Next image" at bounding box center [829, 712] width 16 height 16
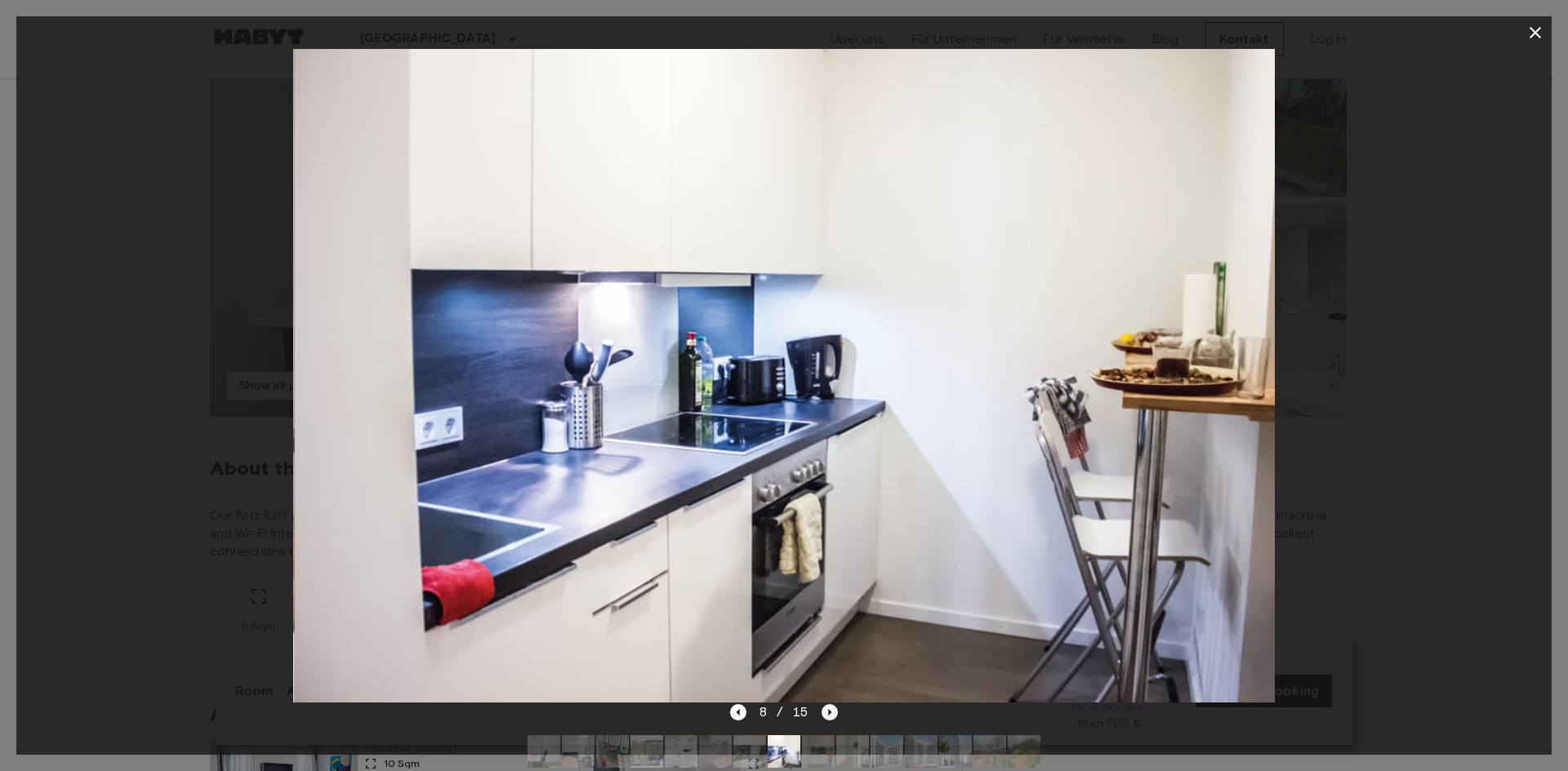
click at [831, 716] on icon "Next image" at bounding box center [829, 712] width 16 height 16
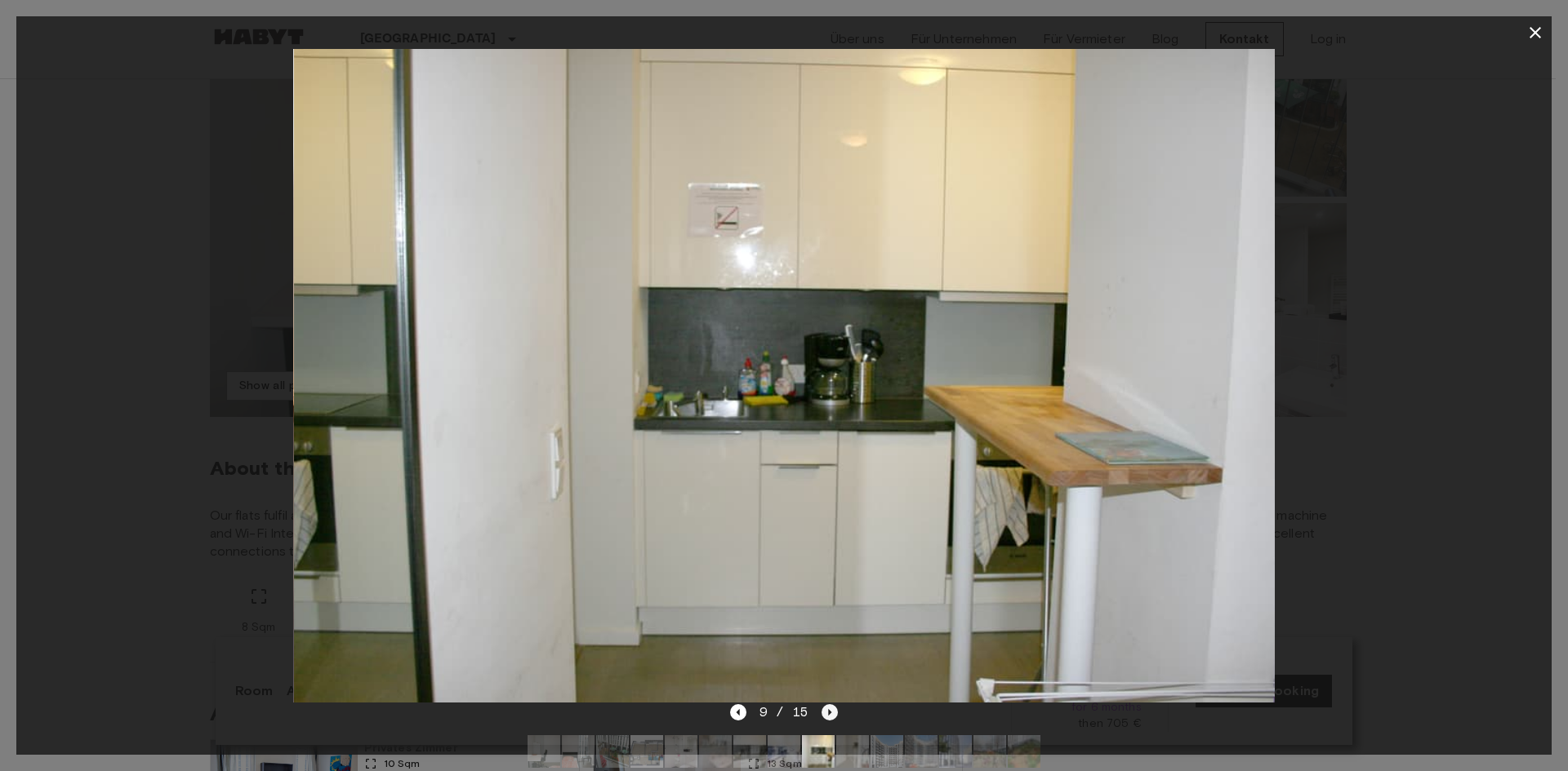
click at [831, 716] on icon "Next image" at bounding box center [829, 712] width 16 height 16
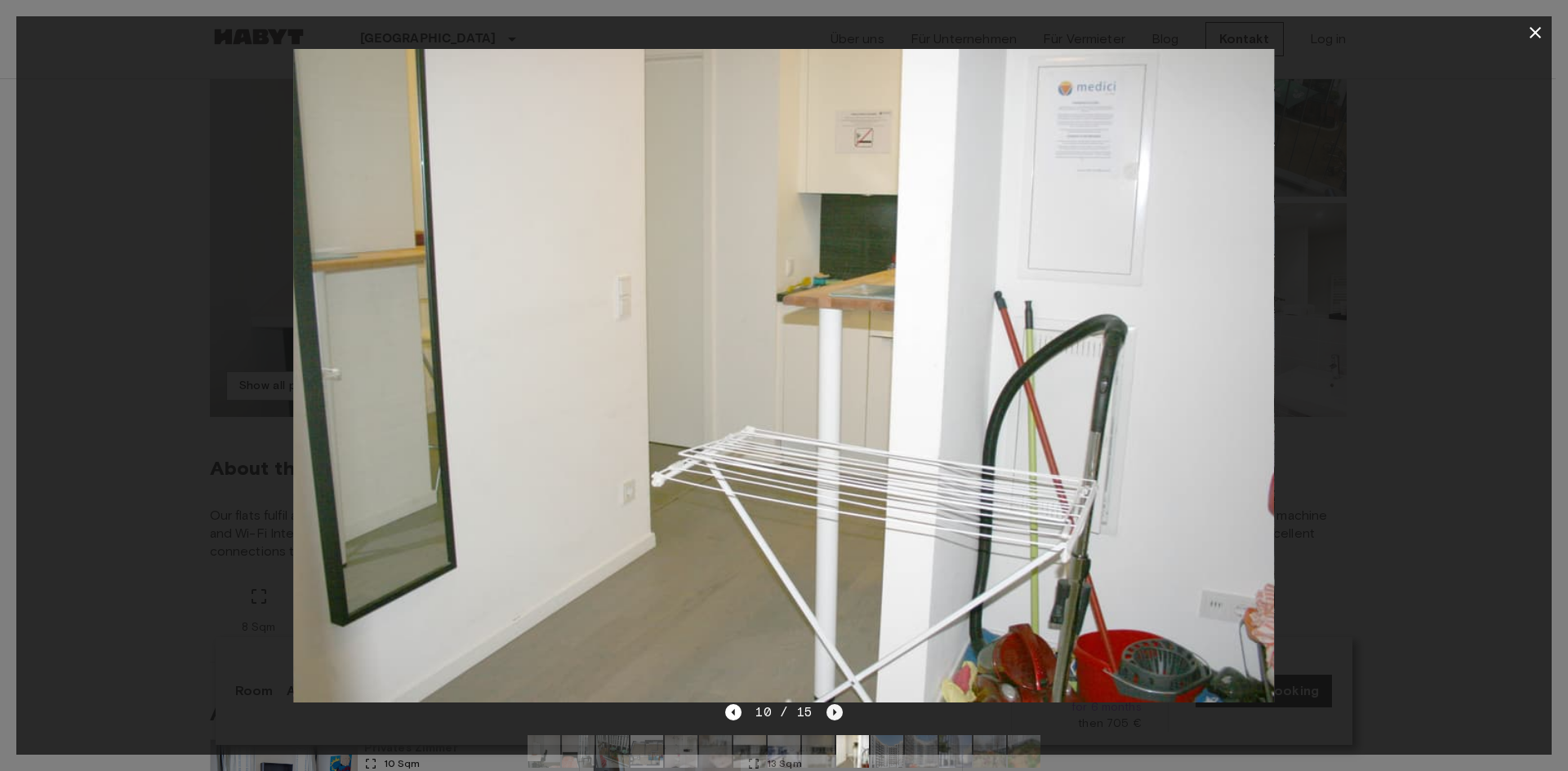
click at [831, 716] on icon "Next image" at bounding box center [834, 712] width 16 height 16
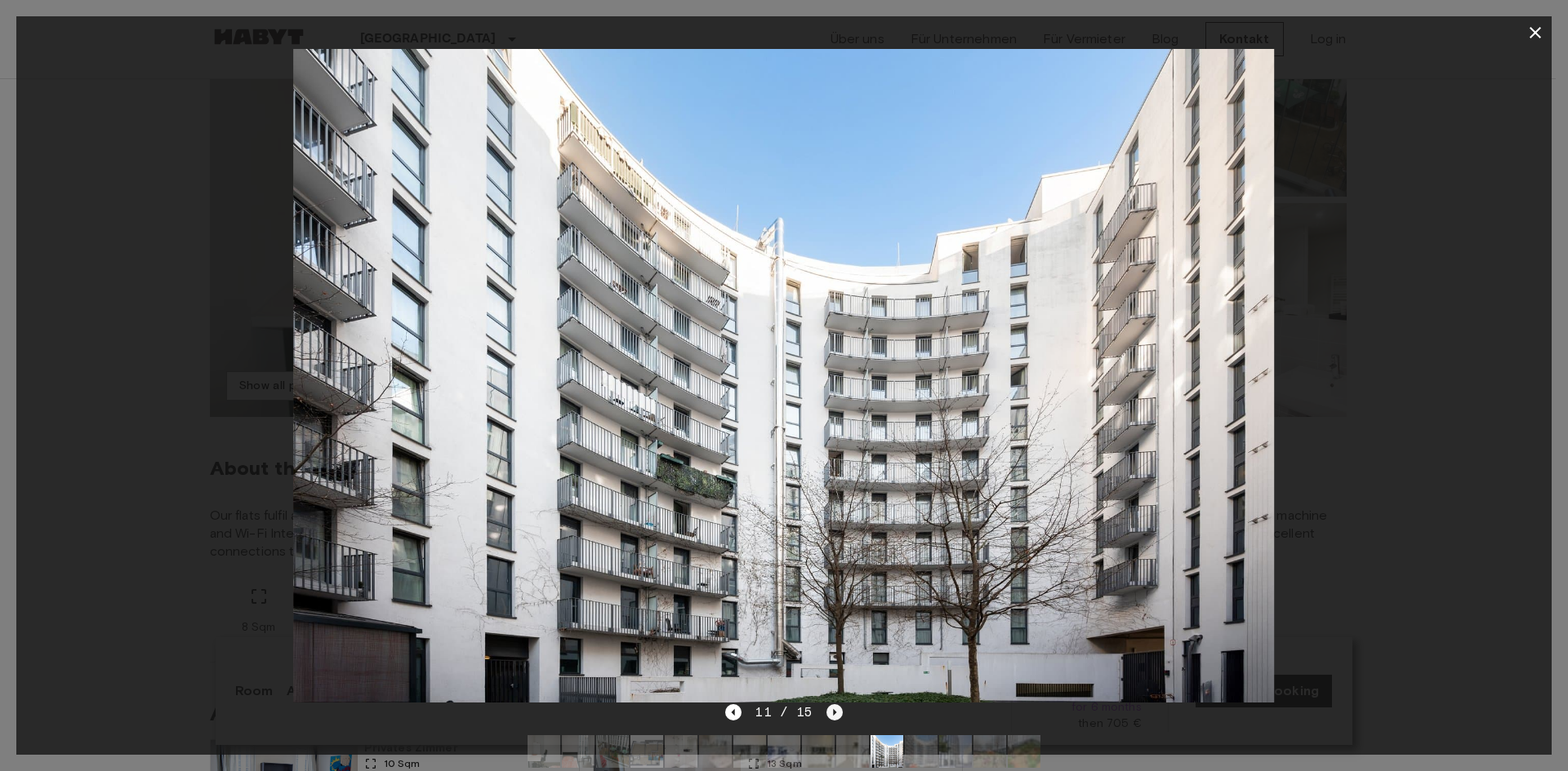
click at [831, 716] on icon "Next image" at bounding box center [834, 712] width 16 height 16
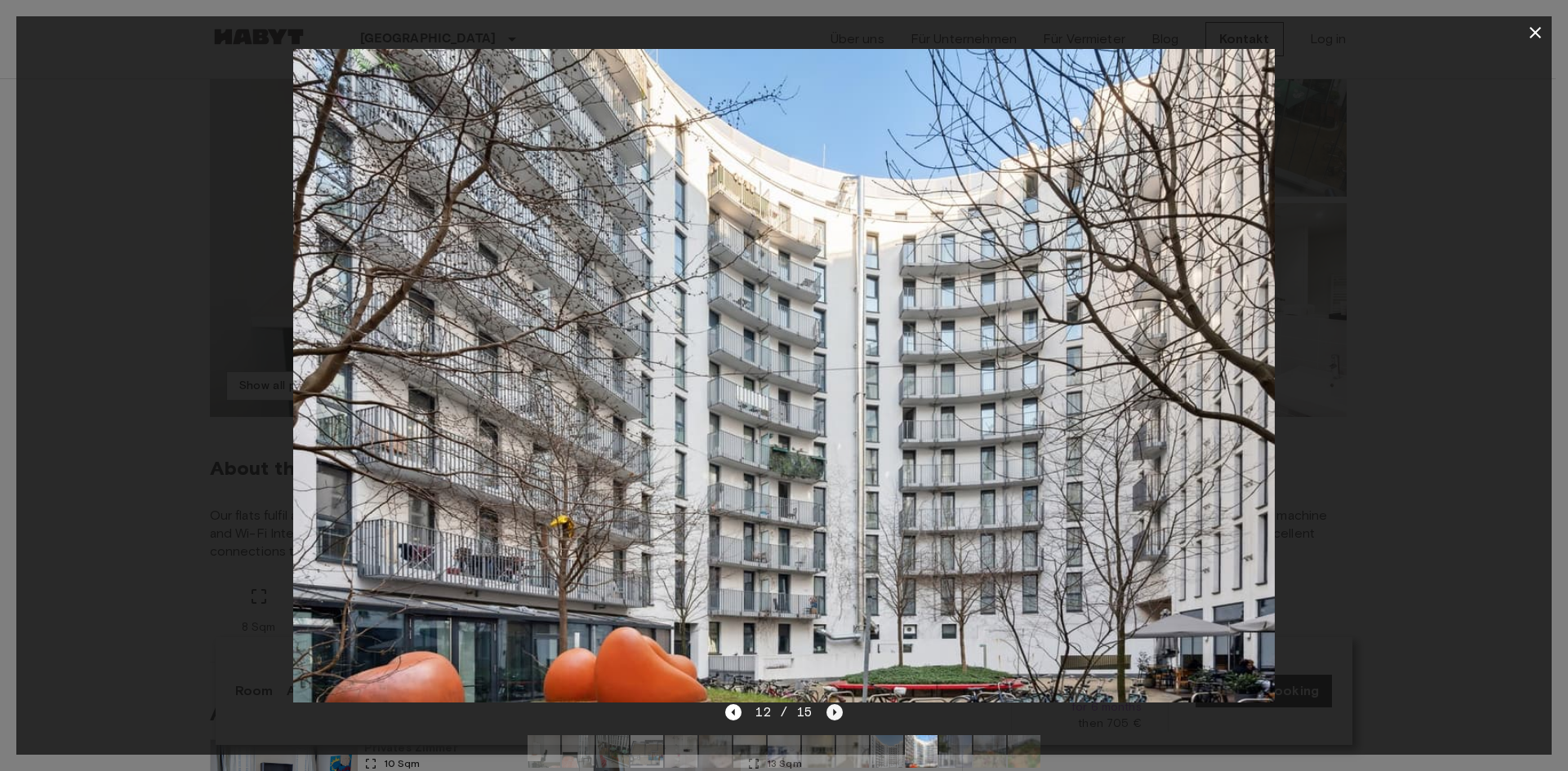
click at [831, 716] on icon "Next image" at bounding box center [834, 712] width 16 height 16
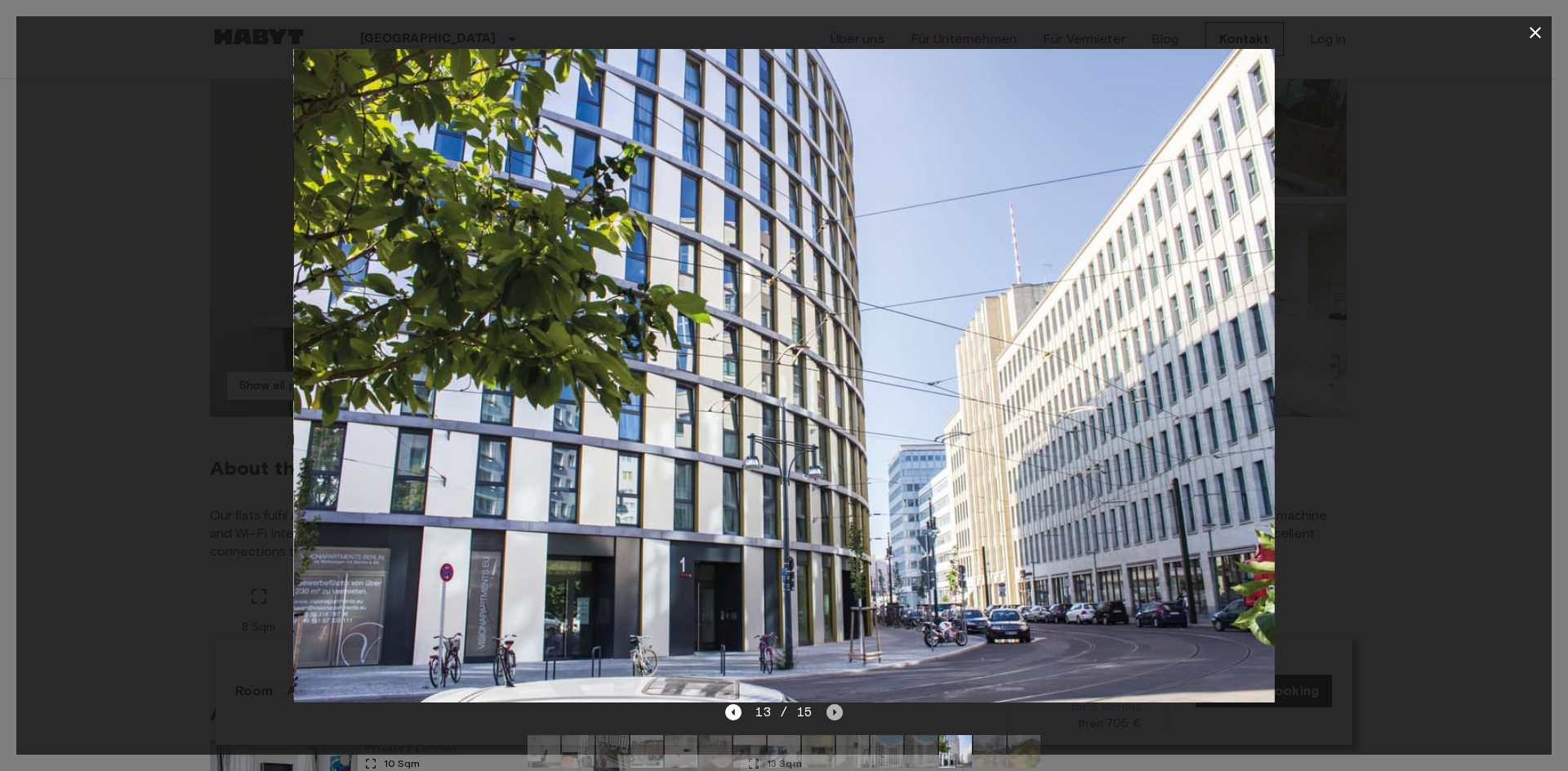
click at [831, 716] on icon "Next image" at bounding box center [834, 712] width 16 height 16
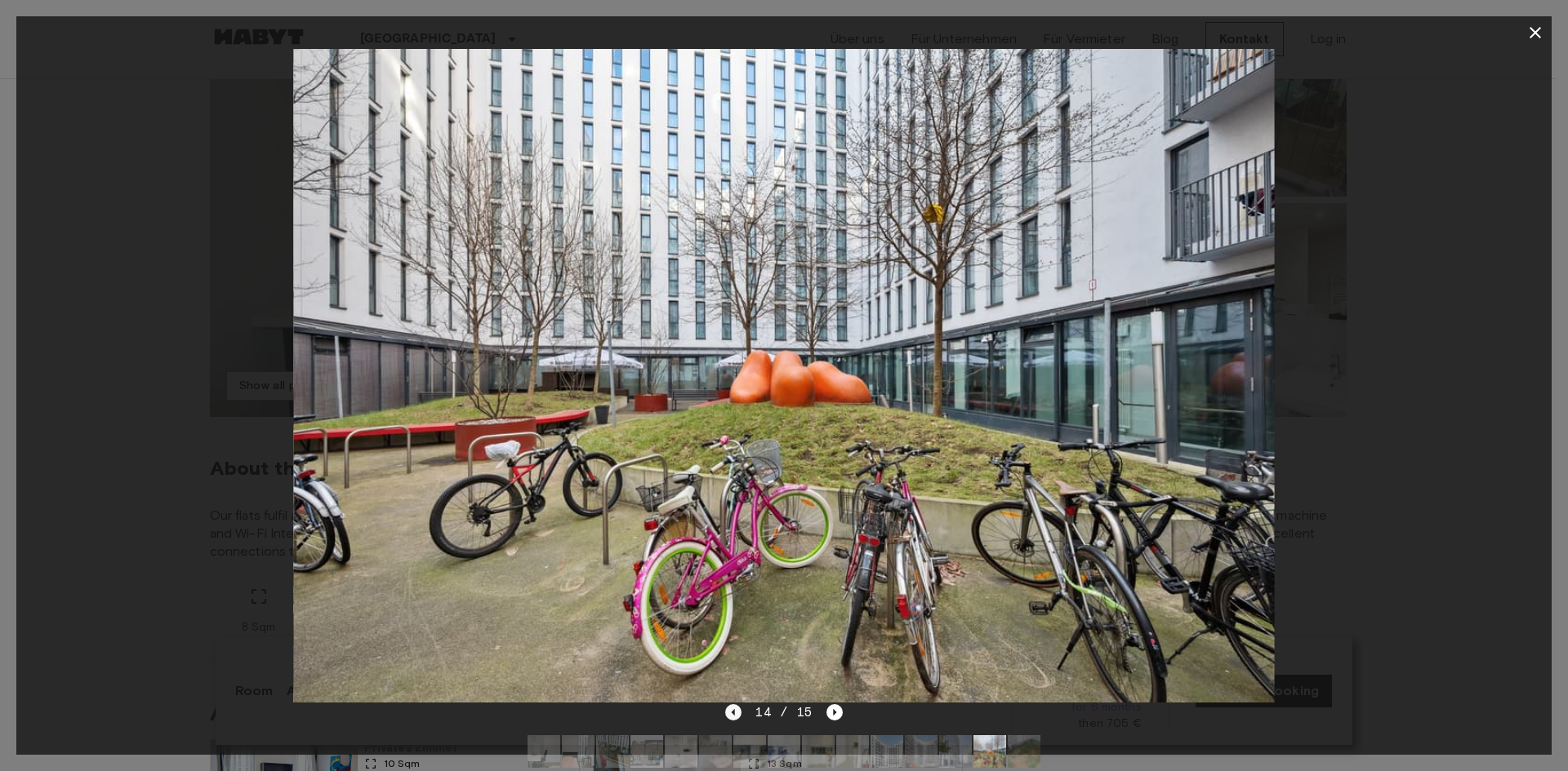
click at [735, 716] on icon "Previous image" at bounding box center [733, 712] width 16 height 16
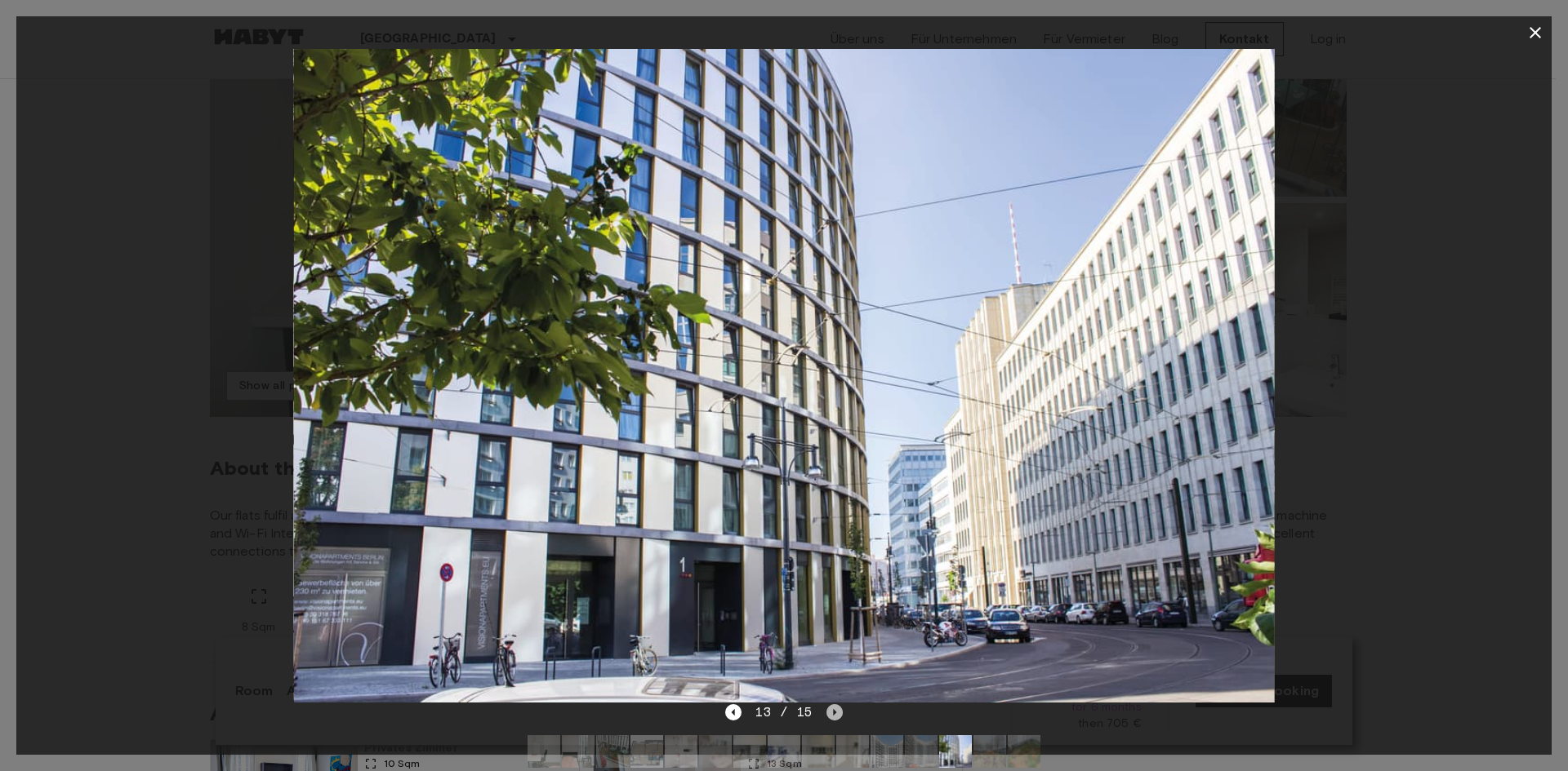
click at [840, 707] on icon "Next image" at bounding box center [834, 712] width 16 height 16
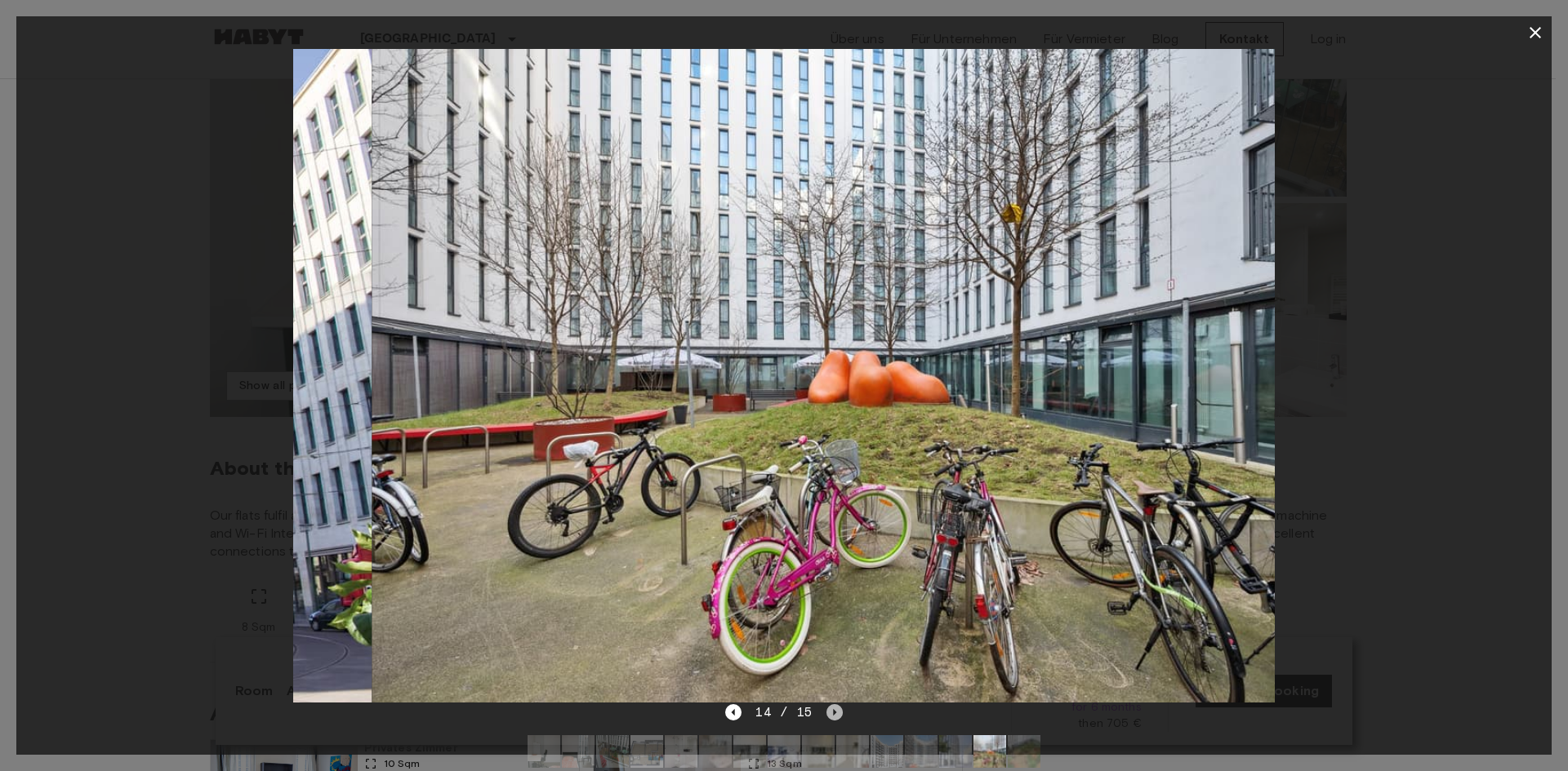
click at [840, 707] on icon "Next image" at bounding box center [834, 712] width 16 height 16
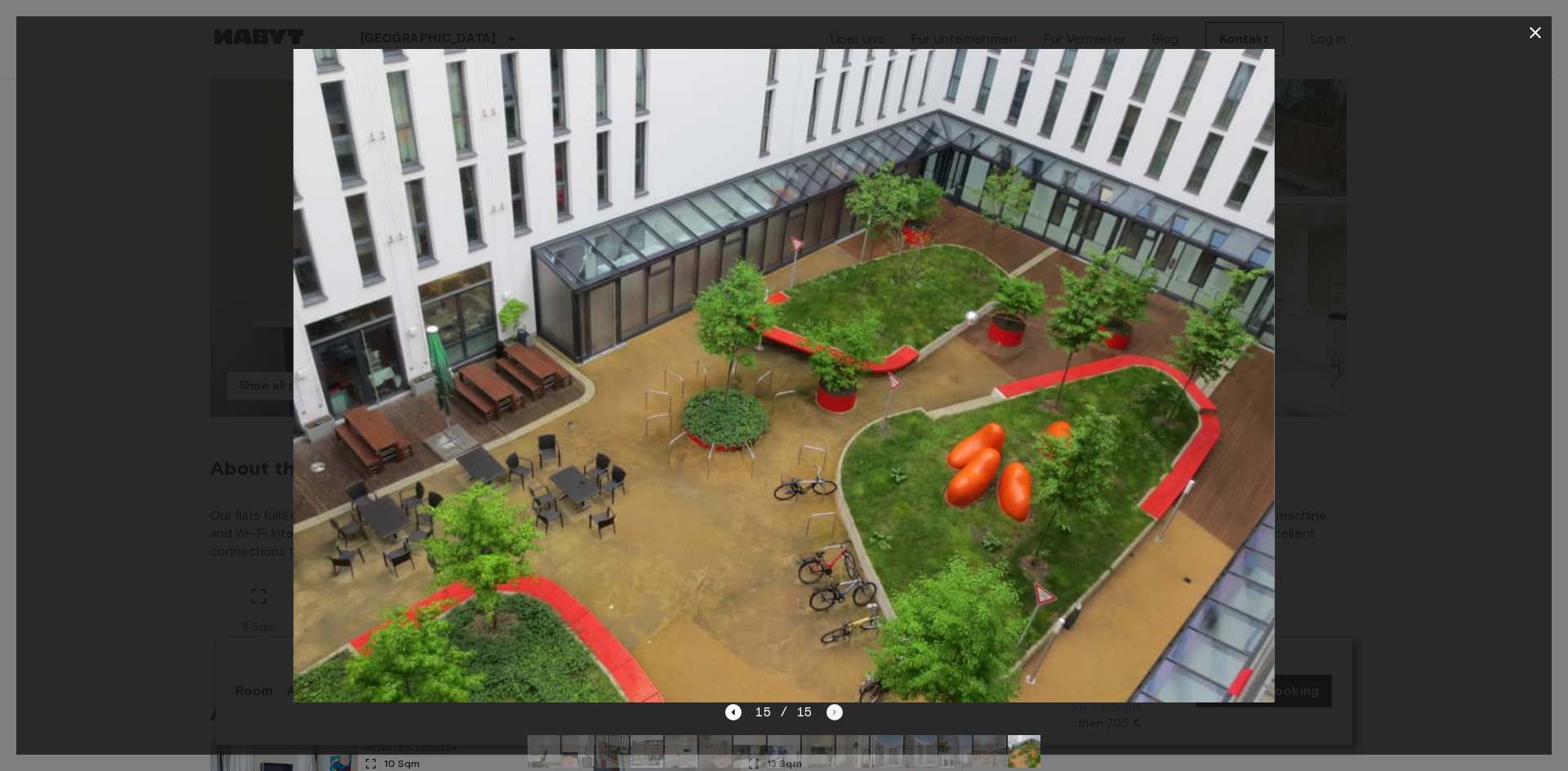
click at [840, 707] on div "15 / 15" at bounding box center [783, 712] width 116 height 20
click at [1369, 585] on div at bounding box center [784, 376] width 1535 height 654
click at [1533, 36] on icon "button" at bounding box center [1534, 32] width 11 height 11
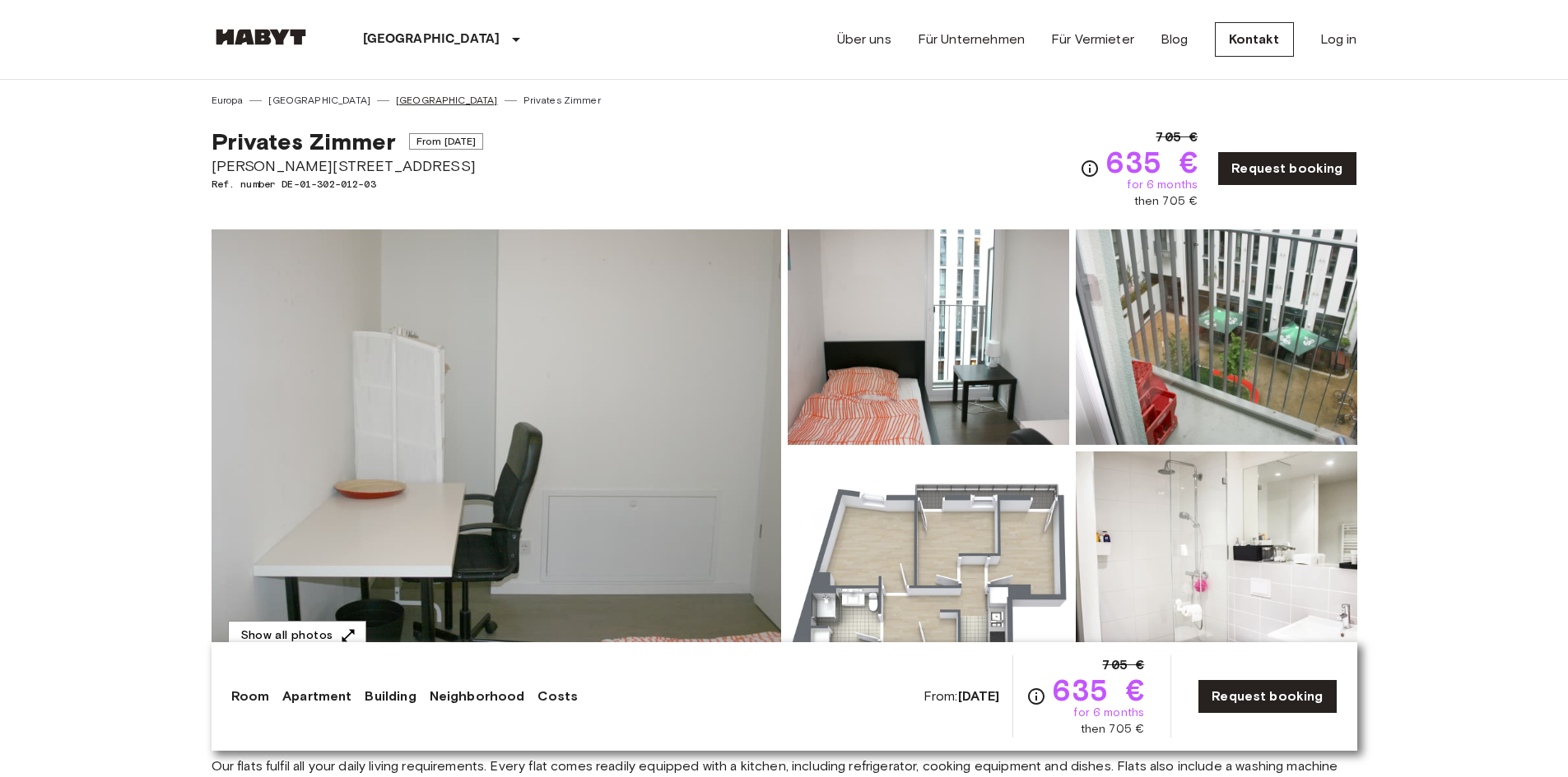
click at [396, 100] on link "[GEOGRAPHIC_DATA]" at bounding box center [446, 100] width 102 height 15
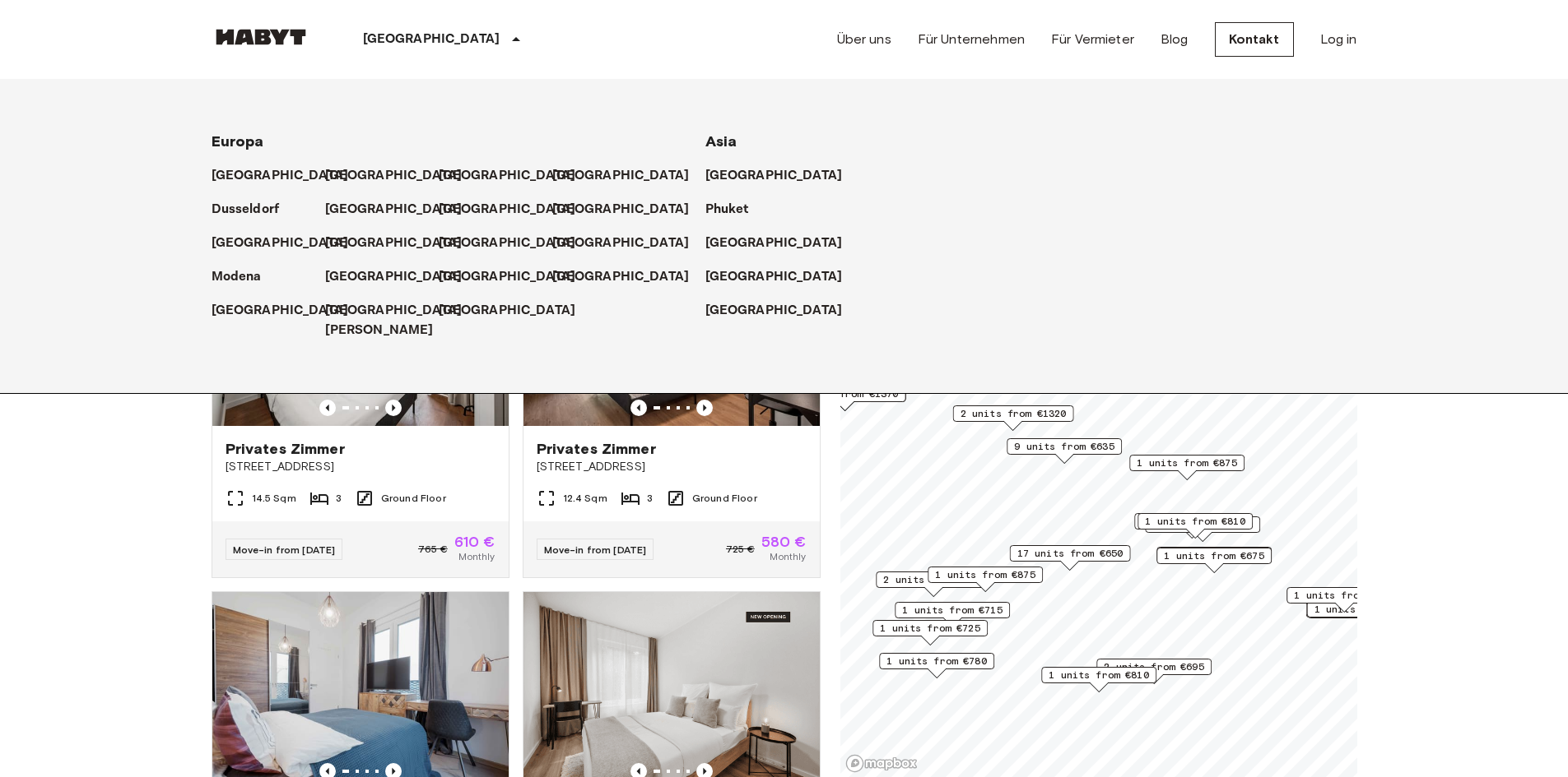
click at [394, 51] on div "[GEOGRAPHIC_DATA]" at bounding box center [444, 39] width 269 height 79
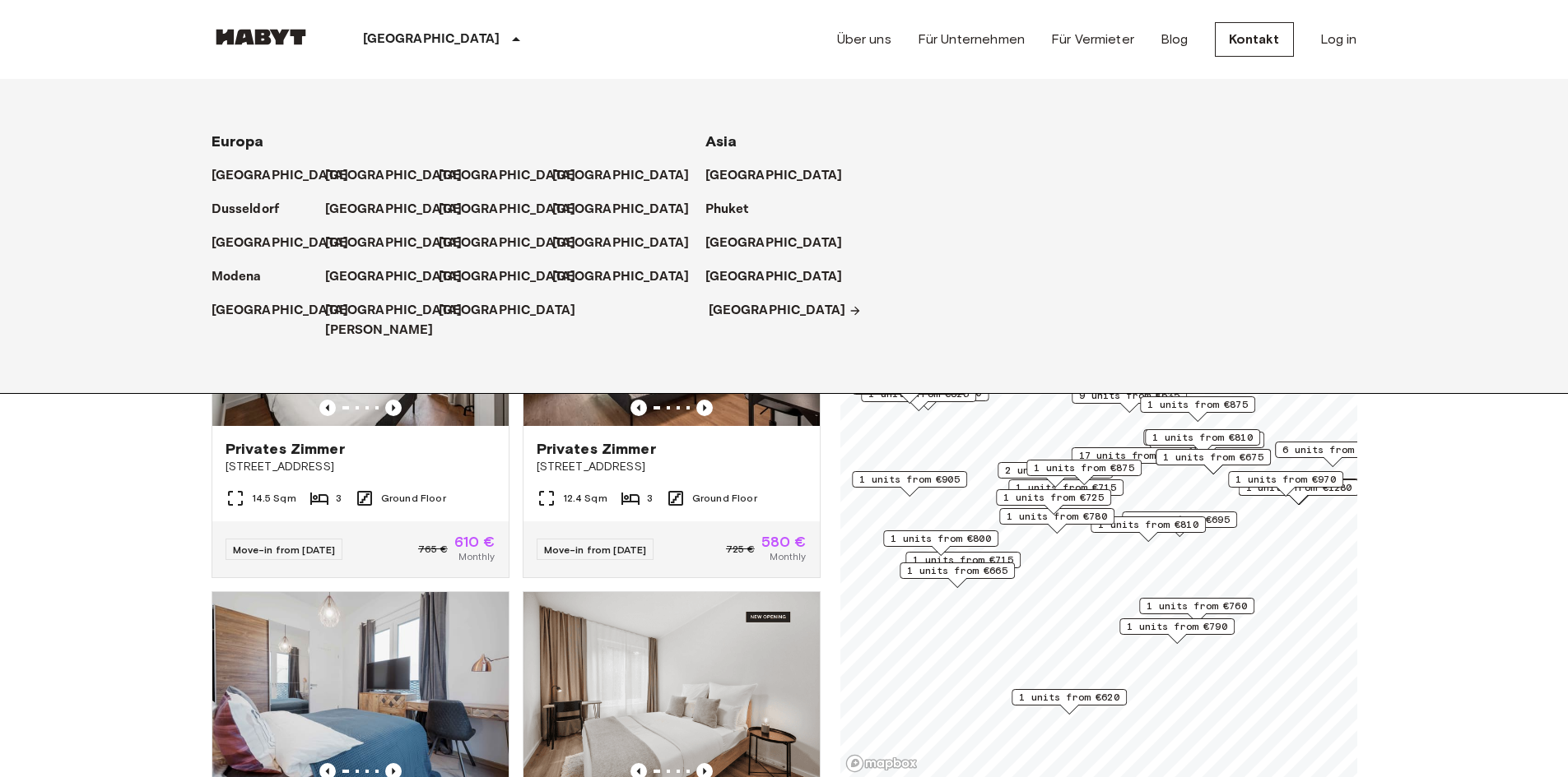
click at [720, 303] on p "[GEOGRAPHIC_DATA]" at bounding box center [777, 310] width 137 height 20
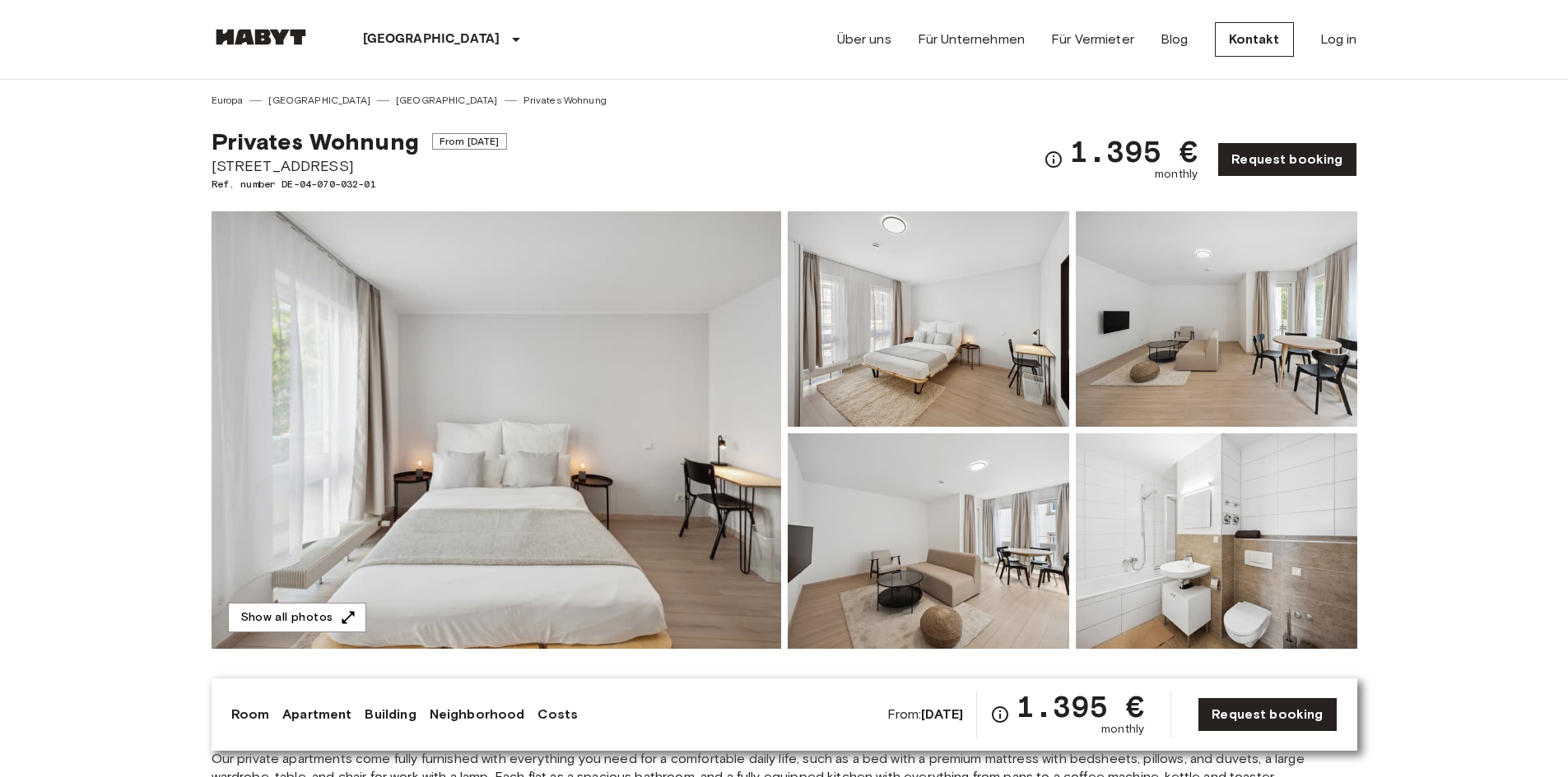
scroll to position [164, 0]
